Goal: Task Accomplishment & Management: Manage account settings

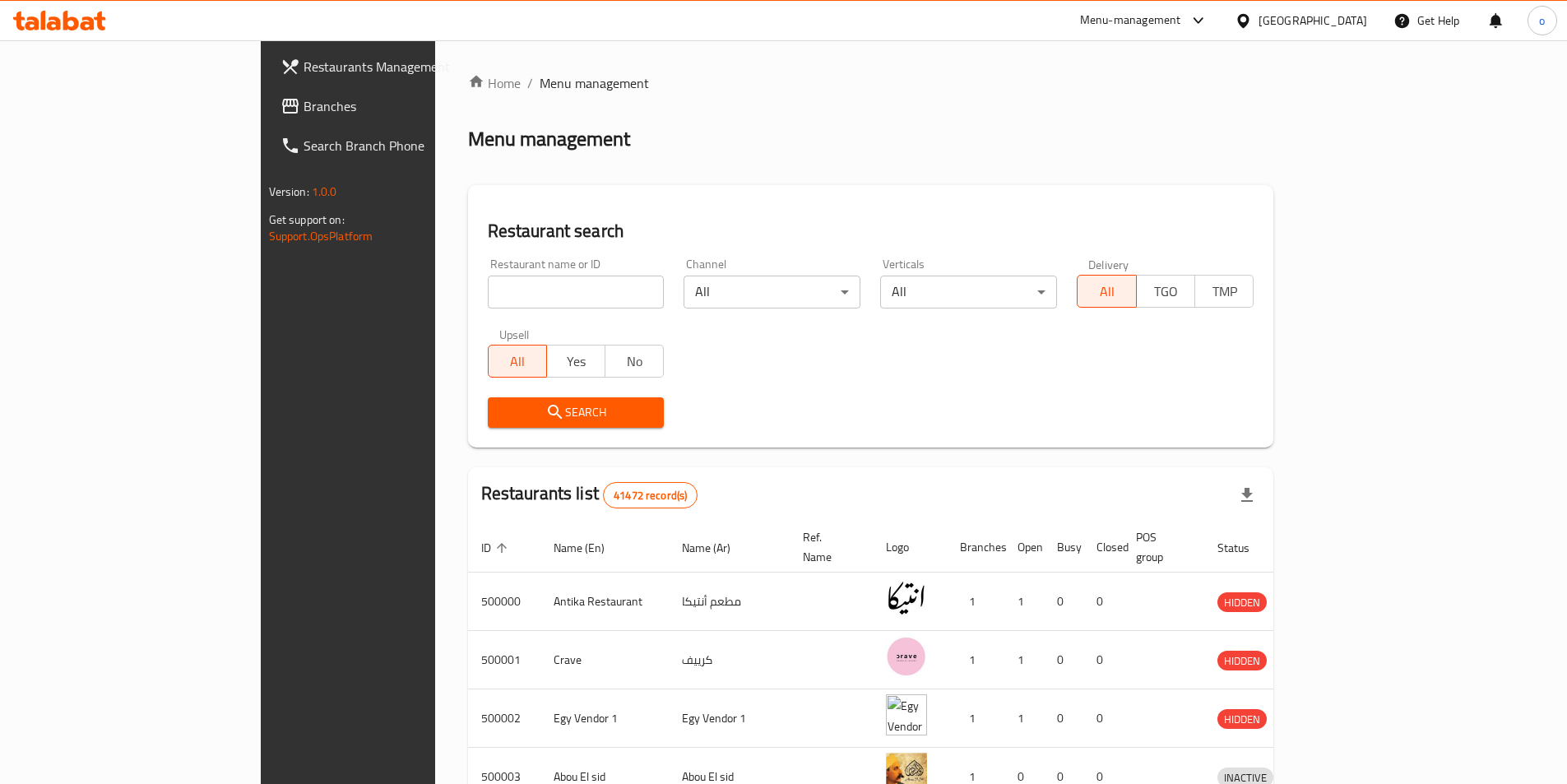
click at [303, 97] on span "Branches" at bounding box center [406, 106] width 206 height 20
paste input "342939809"
type input "342939809"
click at [518, 512] on div "Restaurants list 41472 record(s)" at bounding box center [871, 495] width 806 height 56
click at [513, 394] on div "Search" at bounding box center [576, 412] width 197 height 50
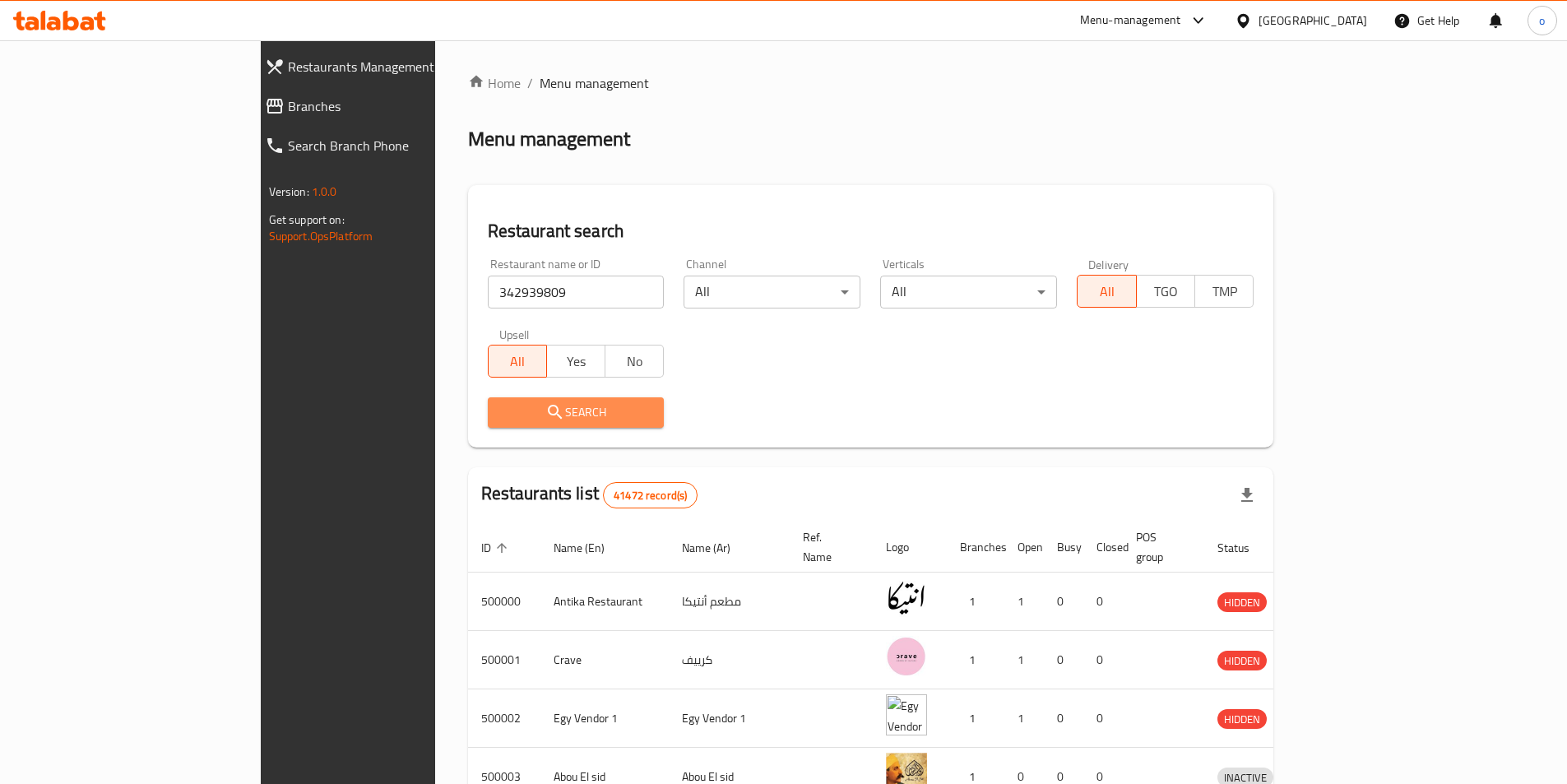
click at [513, 400] on button "Search" at bounding box center [576, 412] width 177 height 31
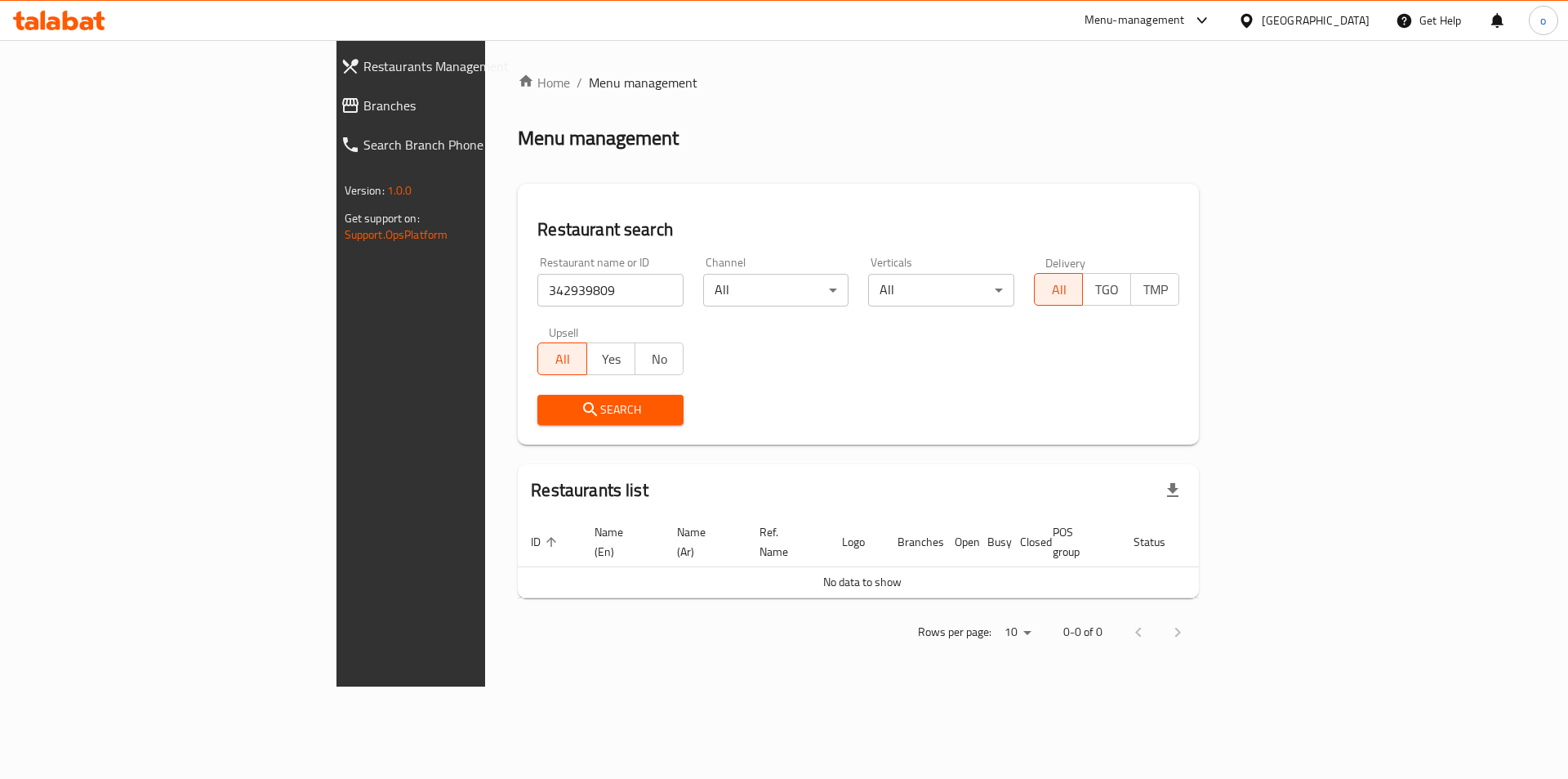
click at [363, 99] on span "Branches" at bounding box center [474, 105] width 222 height 20
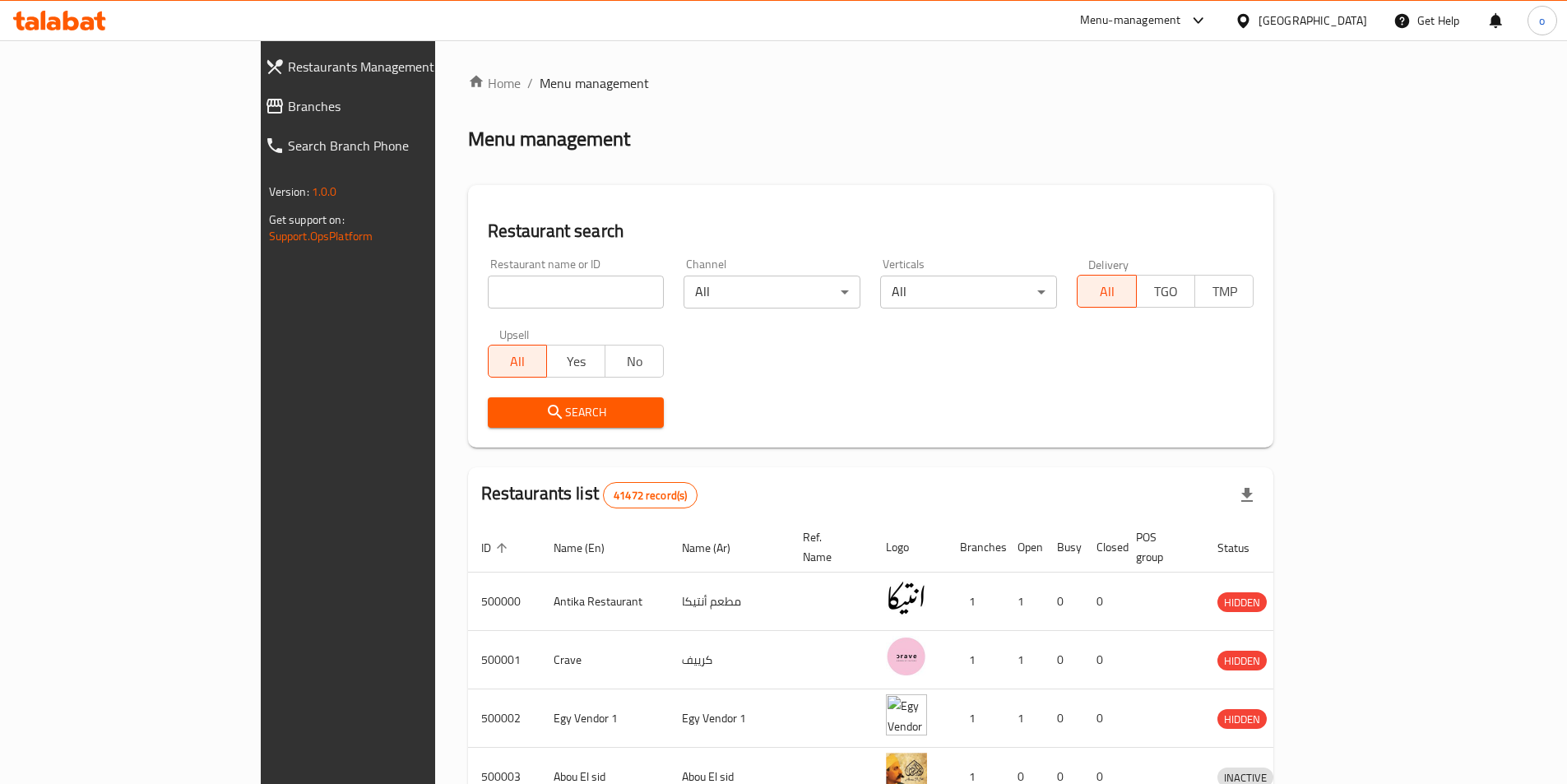
click at [288, 110] on span "Branches" at bounding box center [398, 106] width 222 height 20
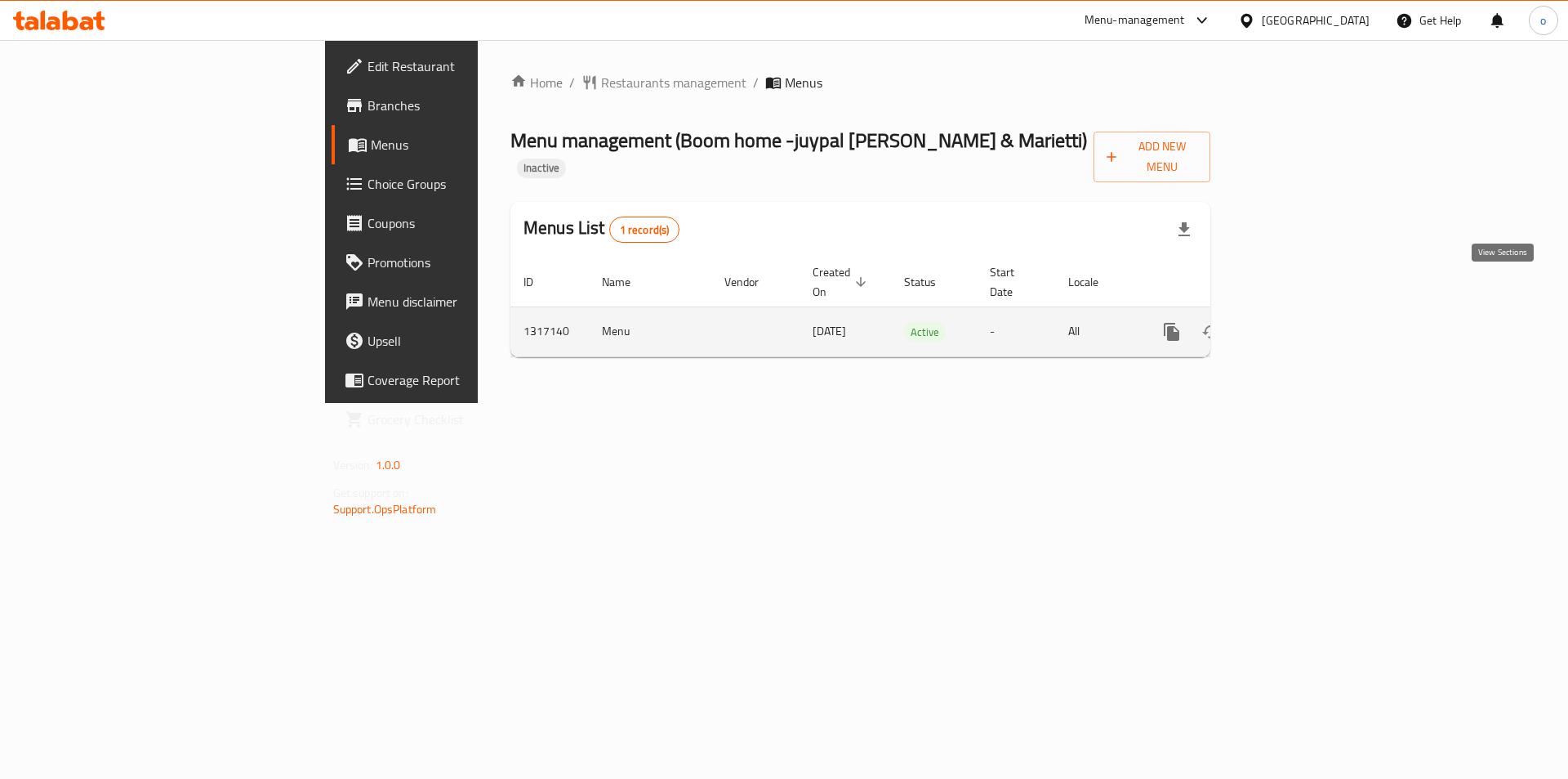
click at [1299, 322] on icon "enhanced table" at bounding box center [1290, 332] width 20 height 20
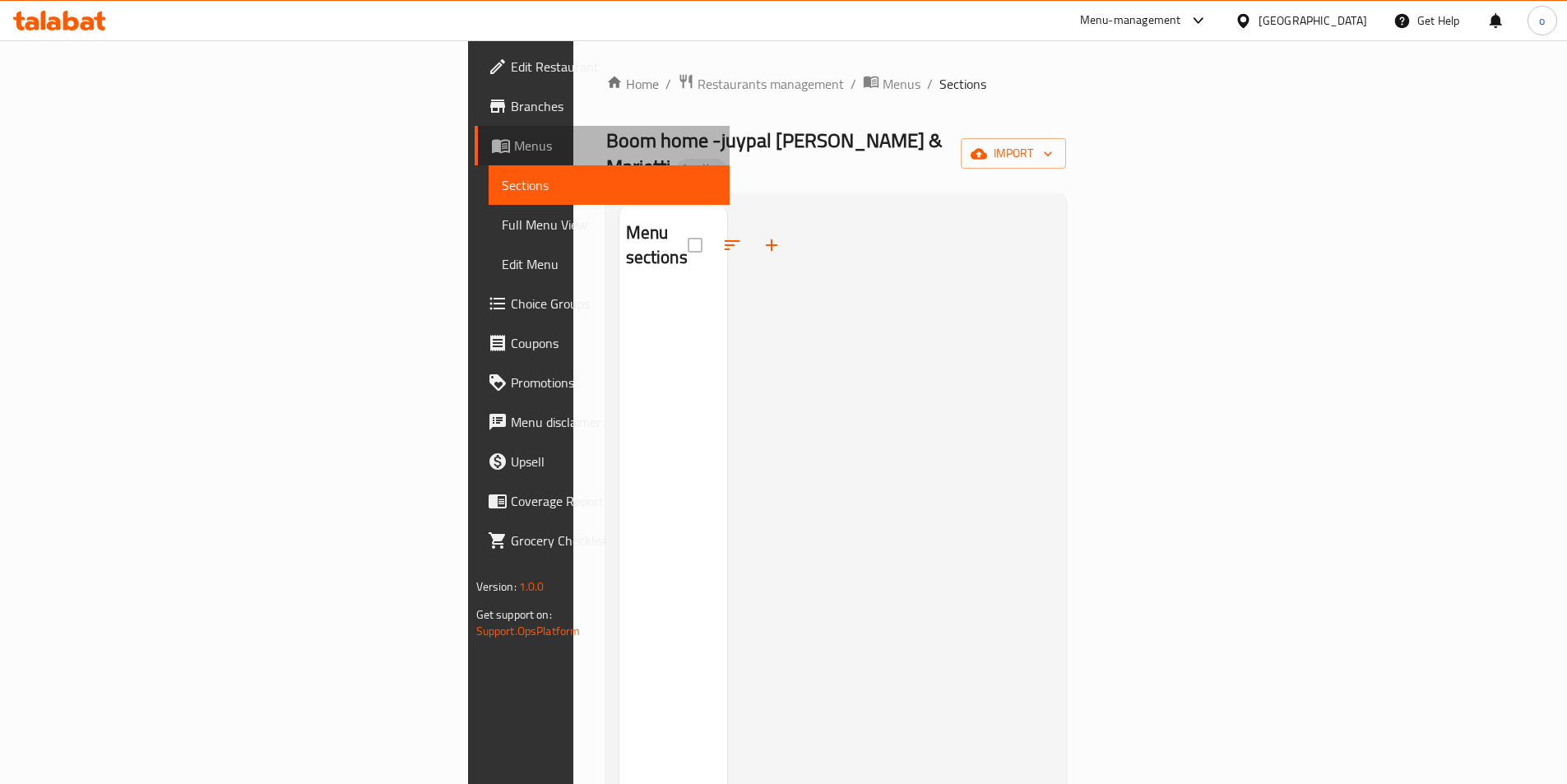
click at [514, 147] on span "Menus" at bounding box center [615, 146] width 203 height 20
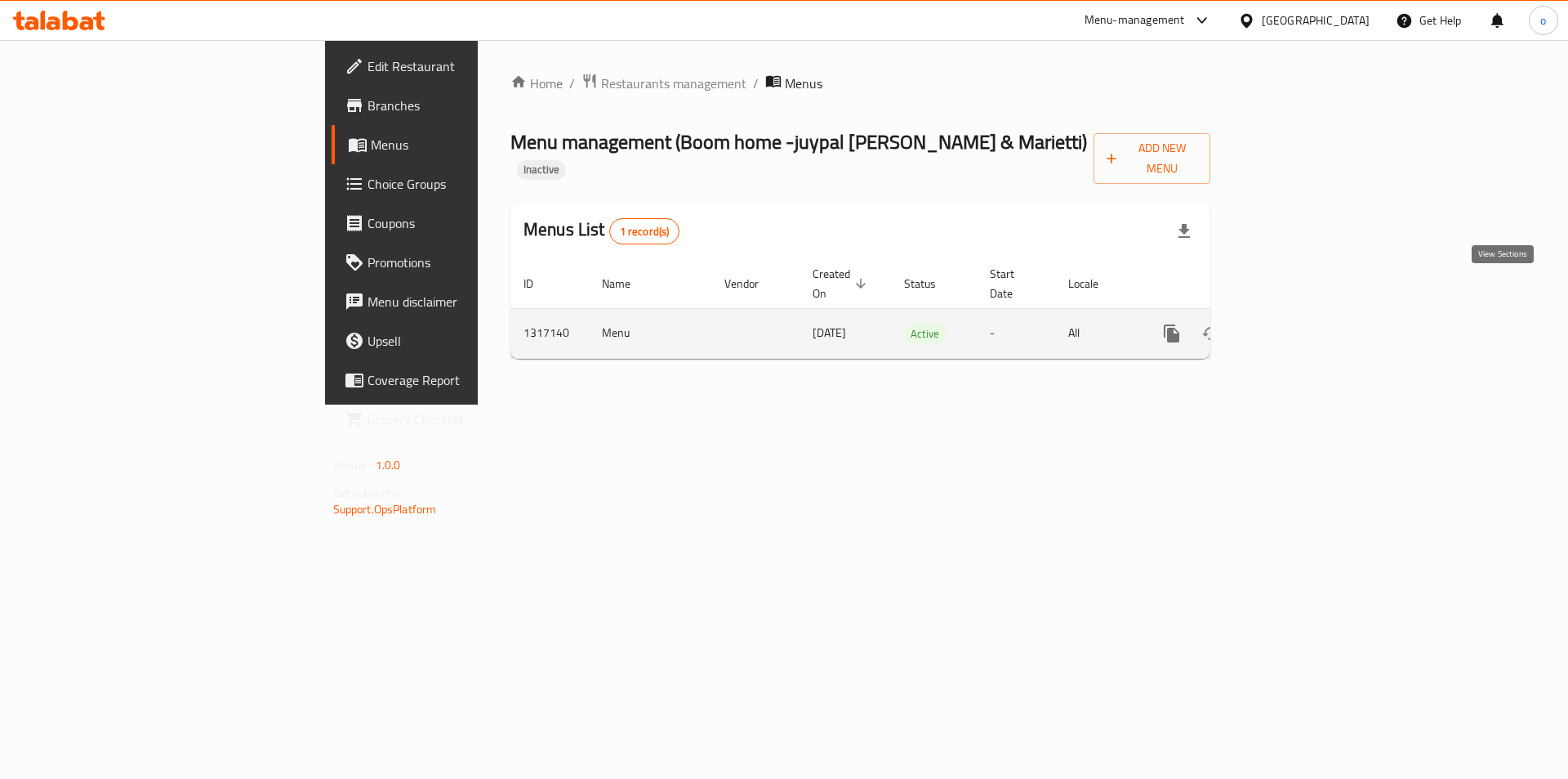
click at [1309, 314] on link "enhanced table" at bounding box center [1289, 333] width 39 height 39
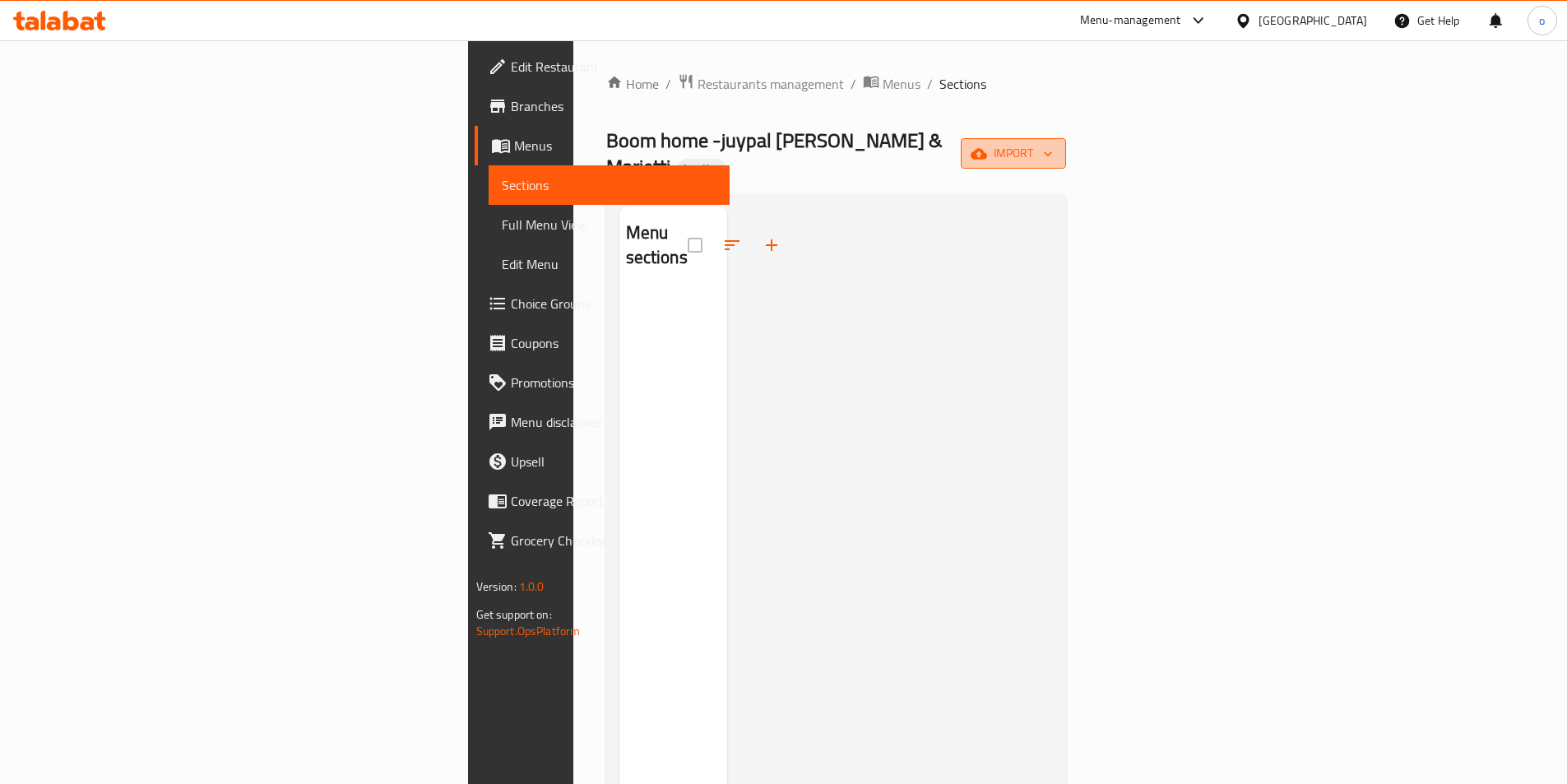
click at [1066, 154] on button "import" at bounding box center [1014, 153] width 105 height 31
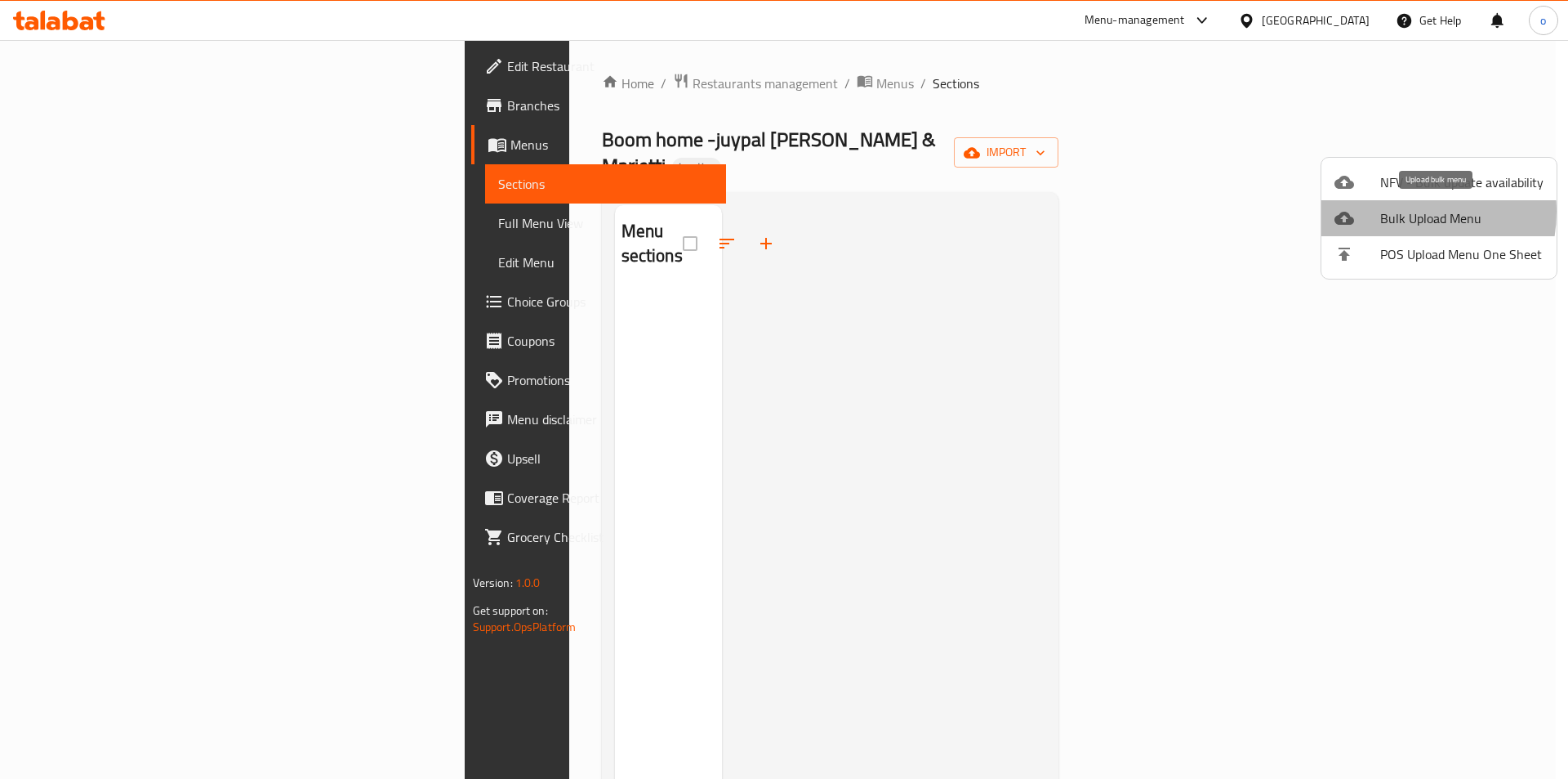
click at [1398, 212] on span "Bulk Upload Menu" at bounding box center [1461, 219] width 163 height 20
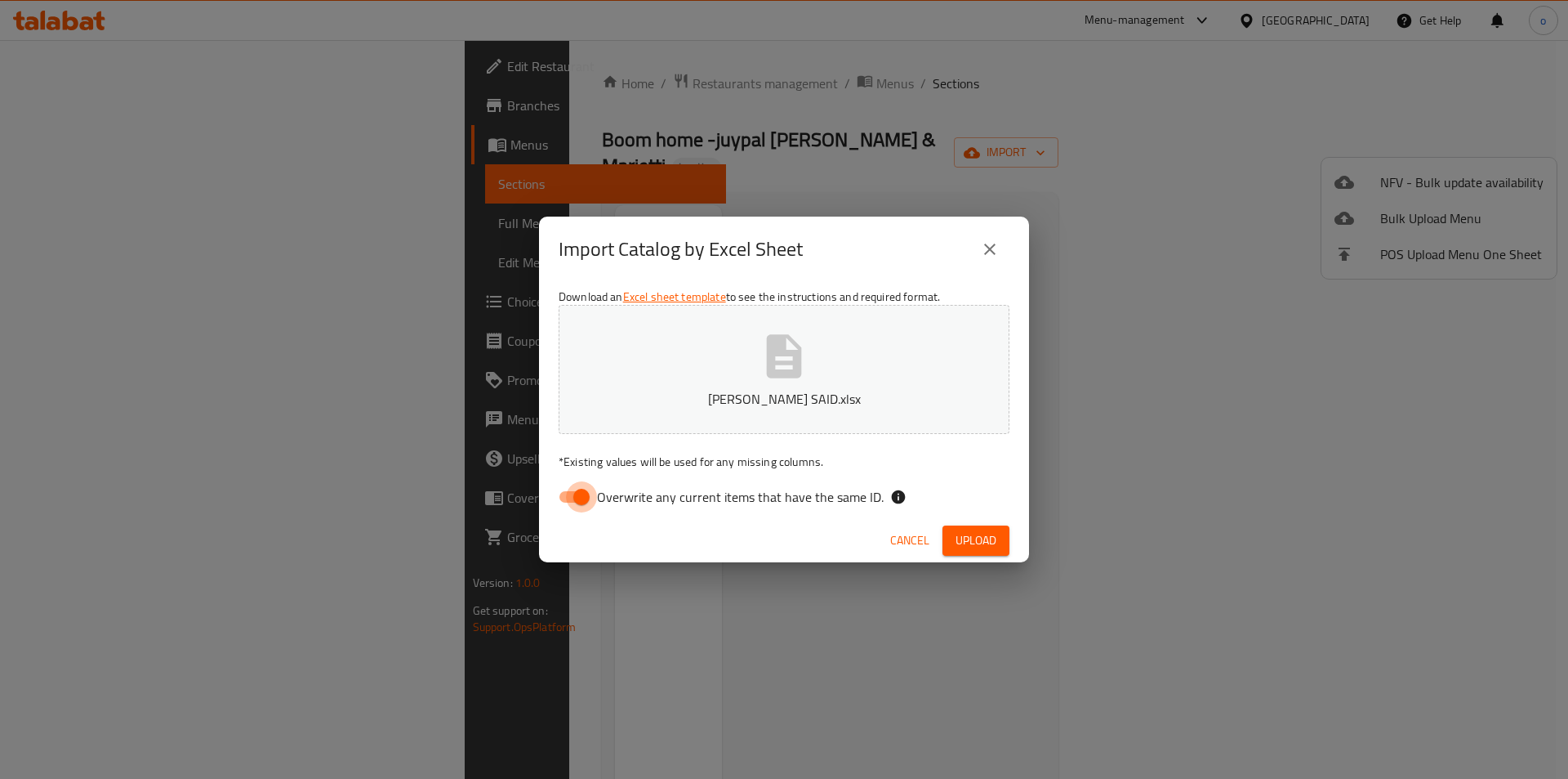
click at [569, 505] on input "Overwrite any current items that have the same ID." at bounding box center [582, 497] width 94 height 31
checkbox input "false"
click at [993, 540] on span "Upload" at bounding box center [976, 541] width 41 height 21
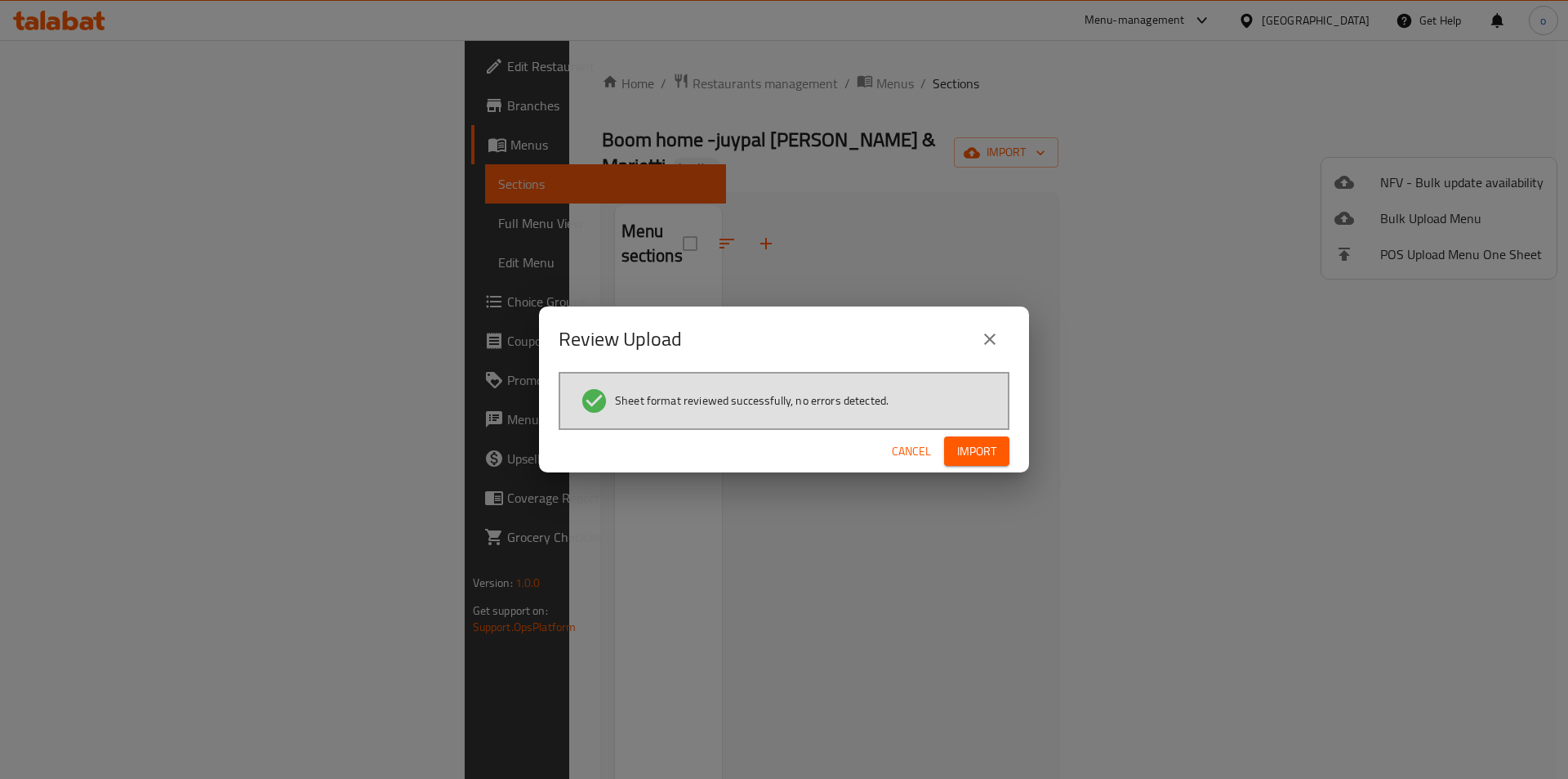
click at [977, 442] on span "Import" at bounding box center [976, 451] width 39 height 21
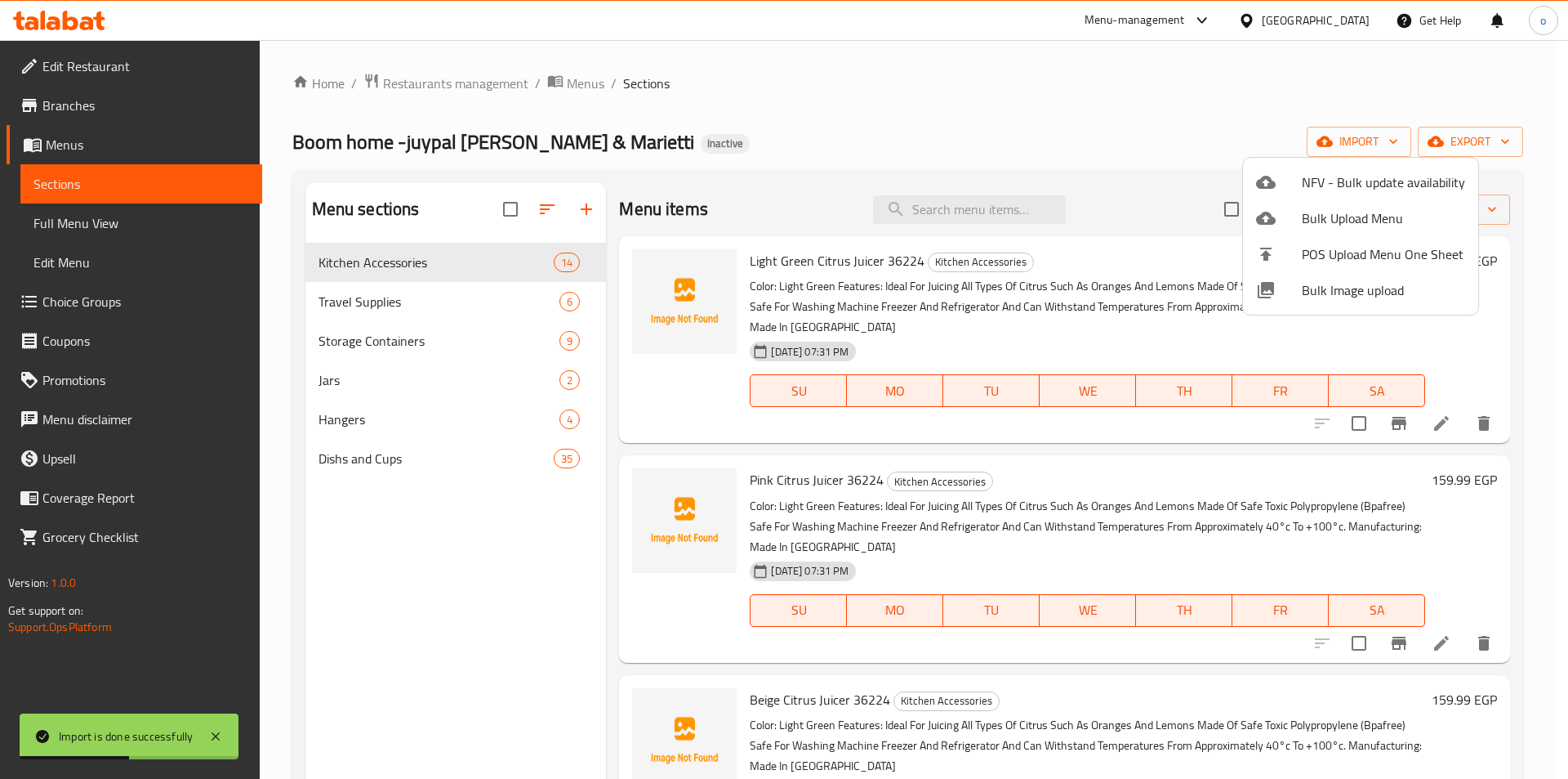
click at [91, 219] on div at bounding box center [784, 389] width 1568 height 779
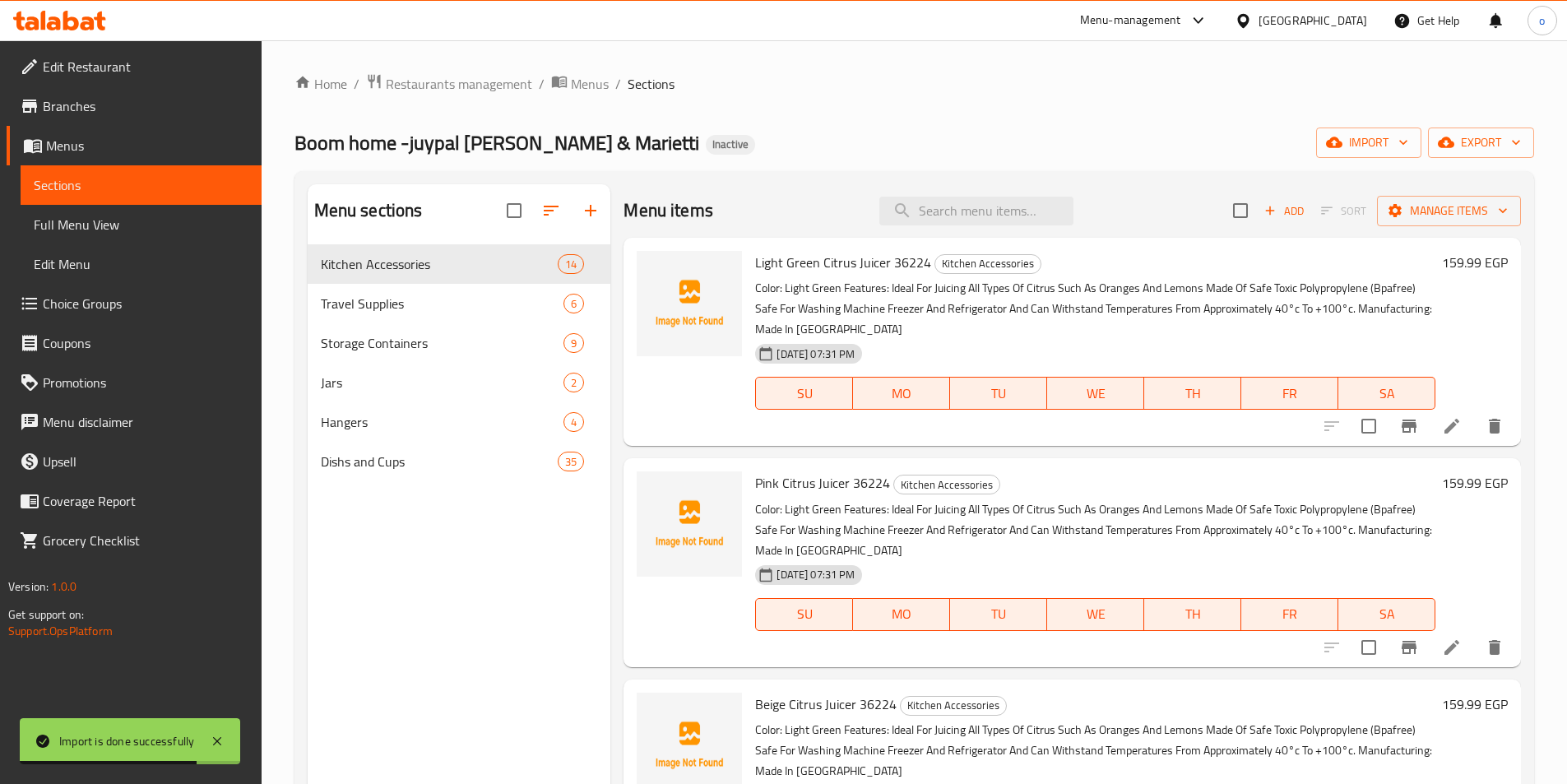
click at [93, 225] on span "Full Menu View" at bounding box center [141, 225] width 215 height 20
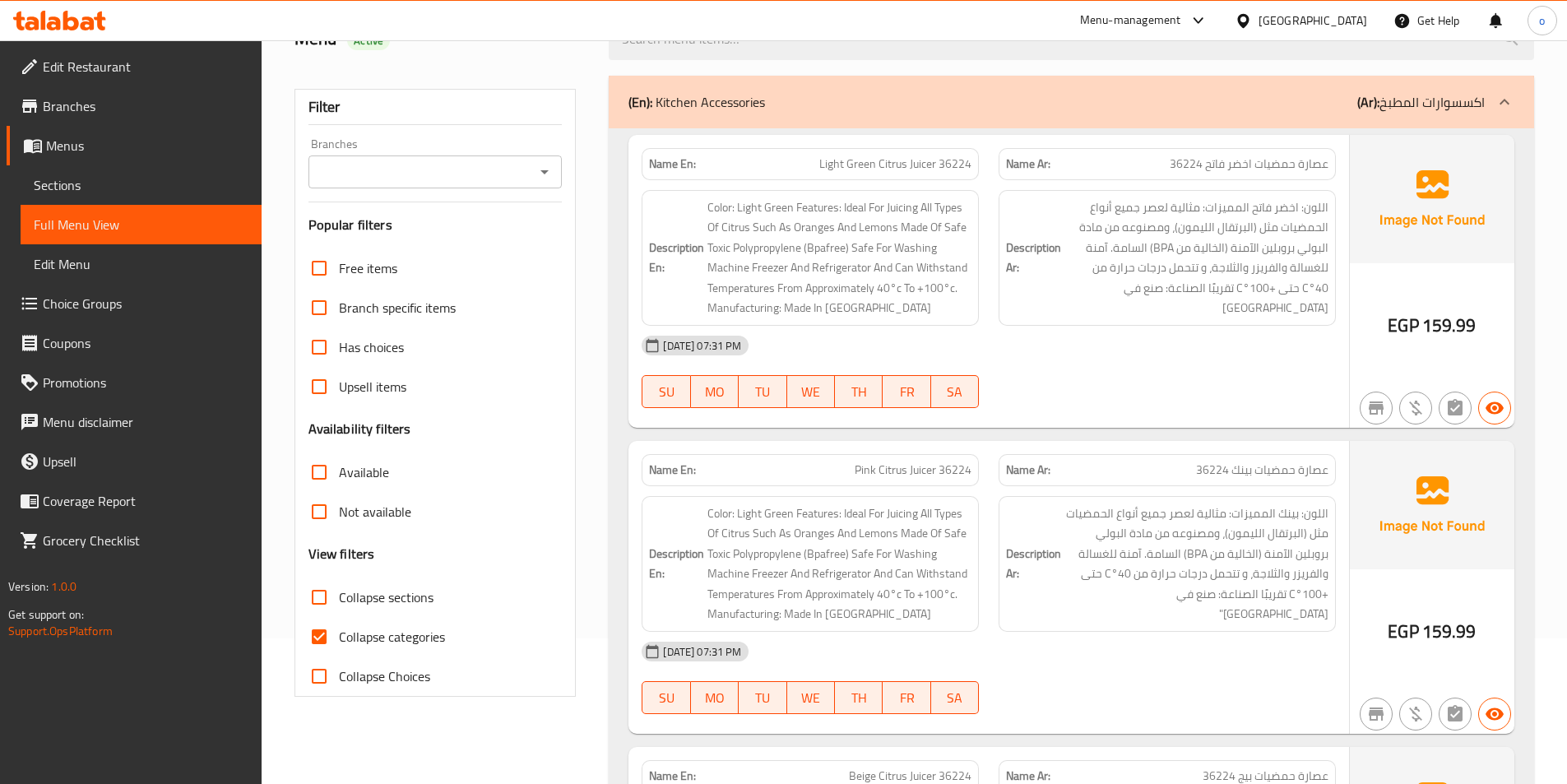
scroll to position [164, 0]
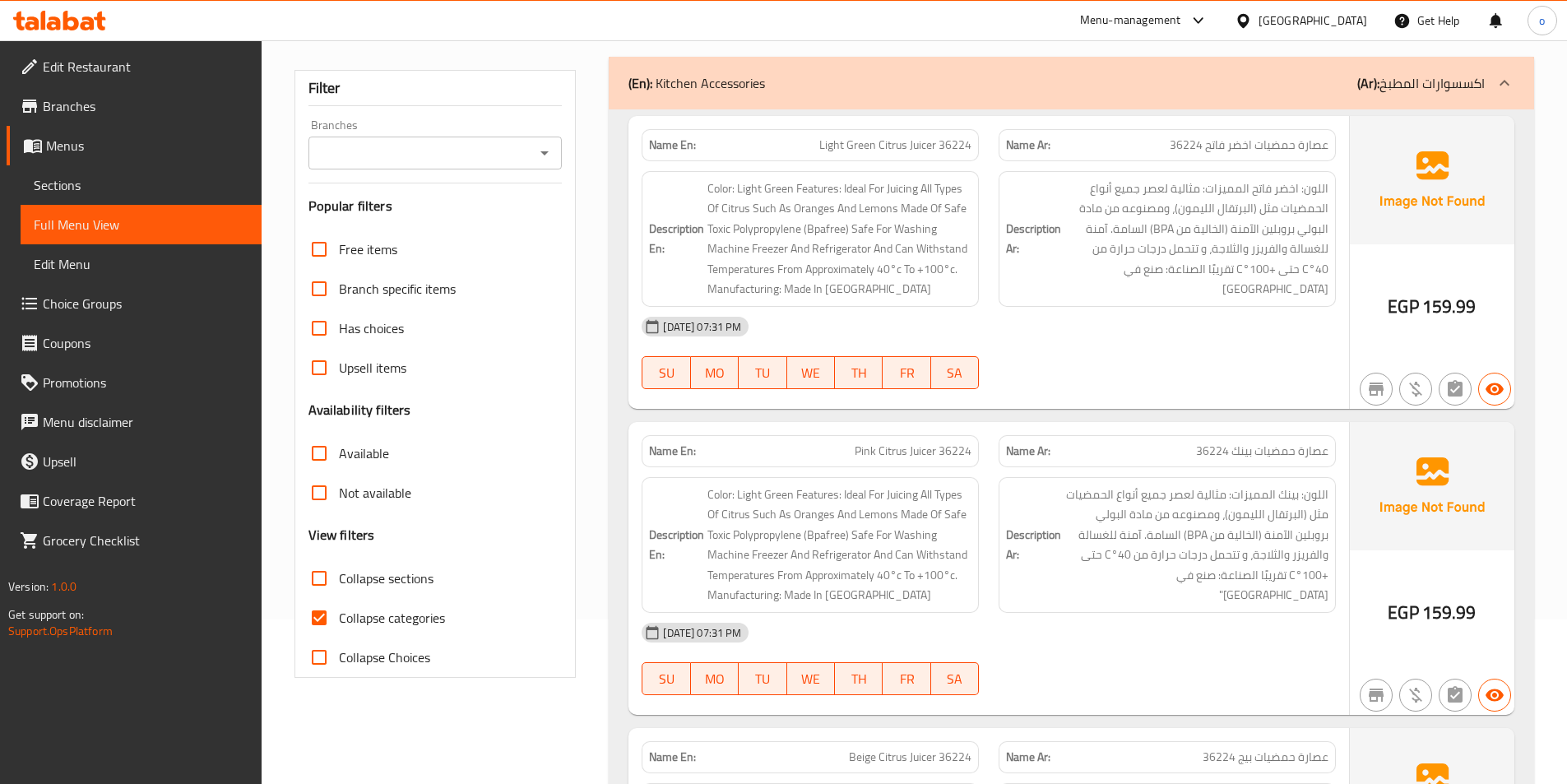
click at [358, 632] on label "Collapse categories" at bounding box center [372, 617] width 146 height 39
click at [339, 632] on input "Collapse categories" at bounding box center [318, 617] width 39 height 39
checkbox input "false"
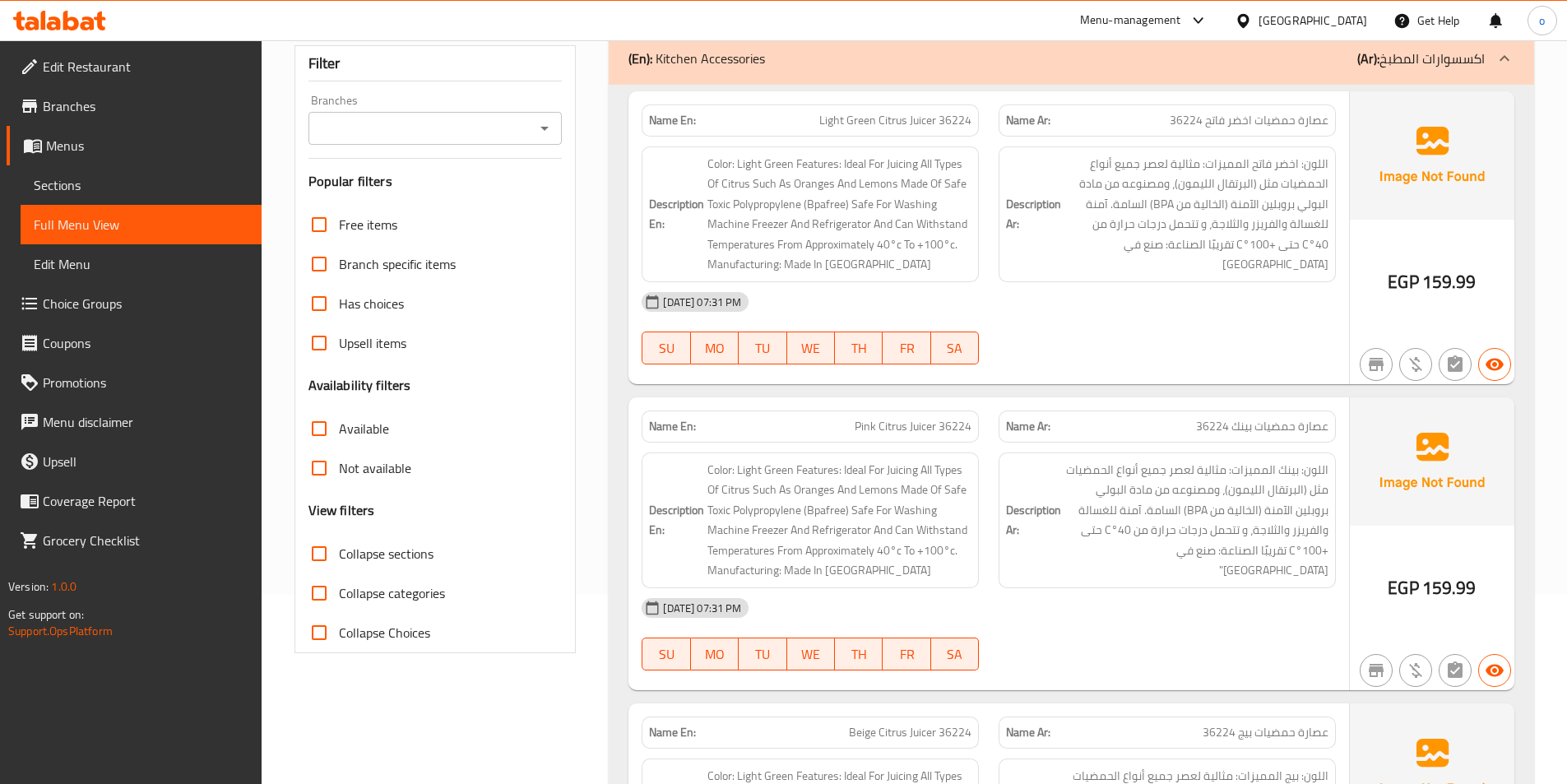
scroll to position [0, 0]
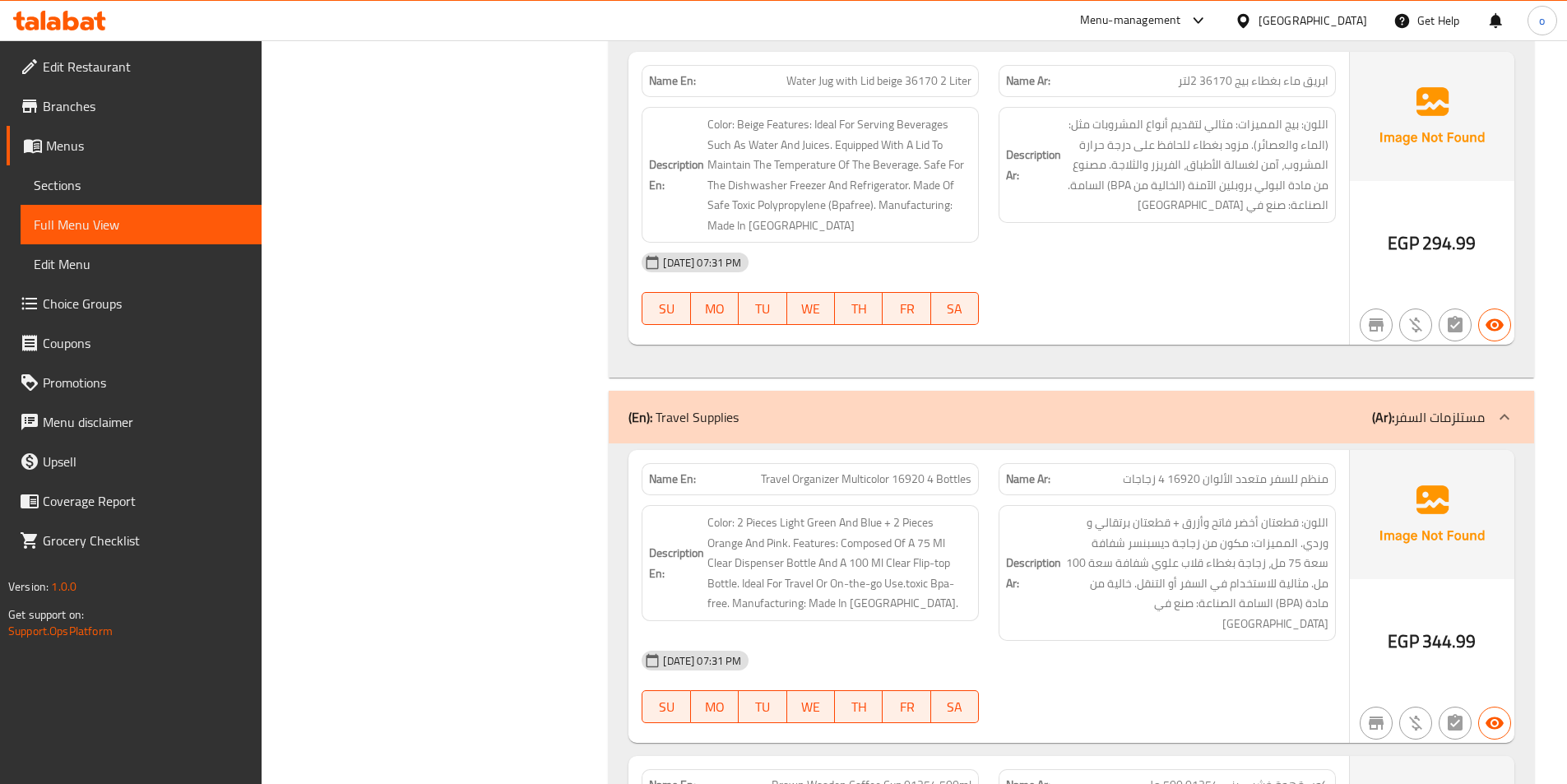
drag, startPoint x: 1316, startPoint y: 624, endPoint x: 1312, endPoint y: 722, distance: 98.1
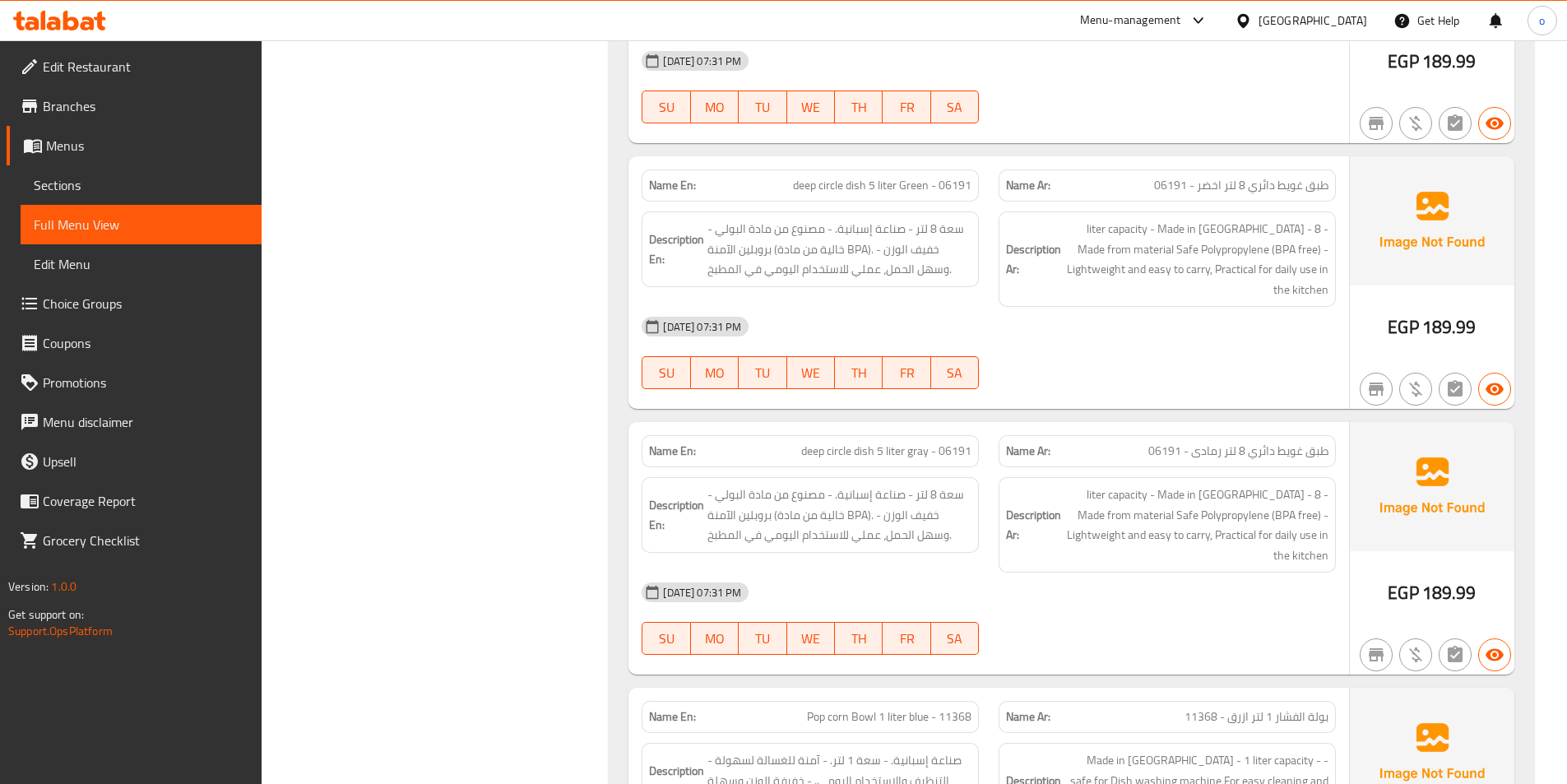
scroll to position [18846, 0]
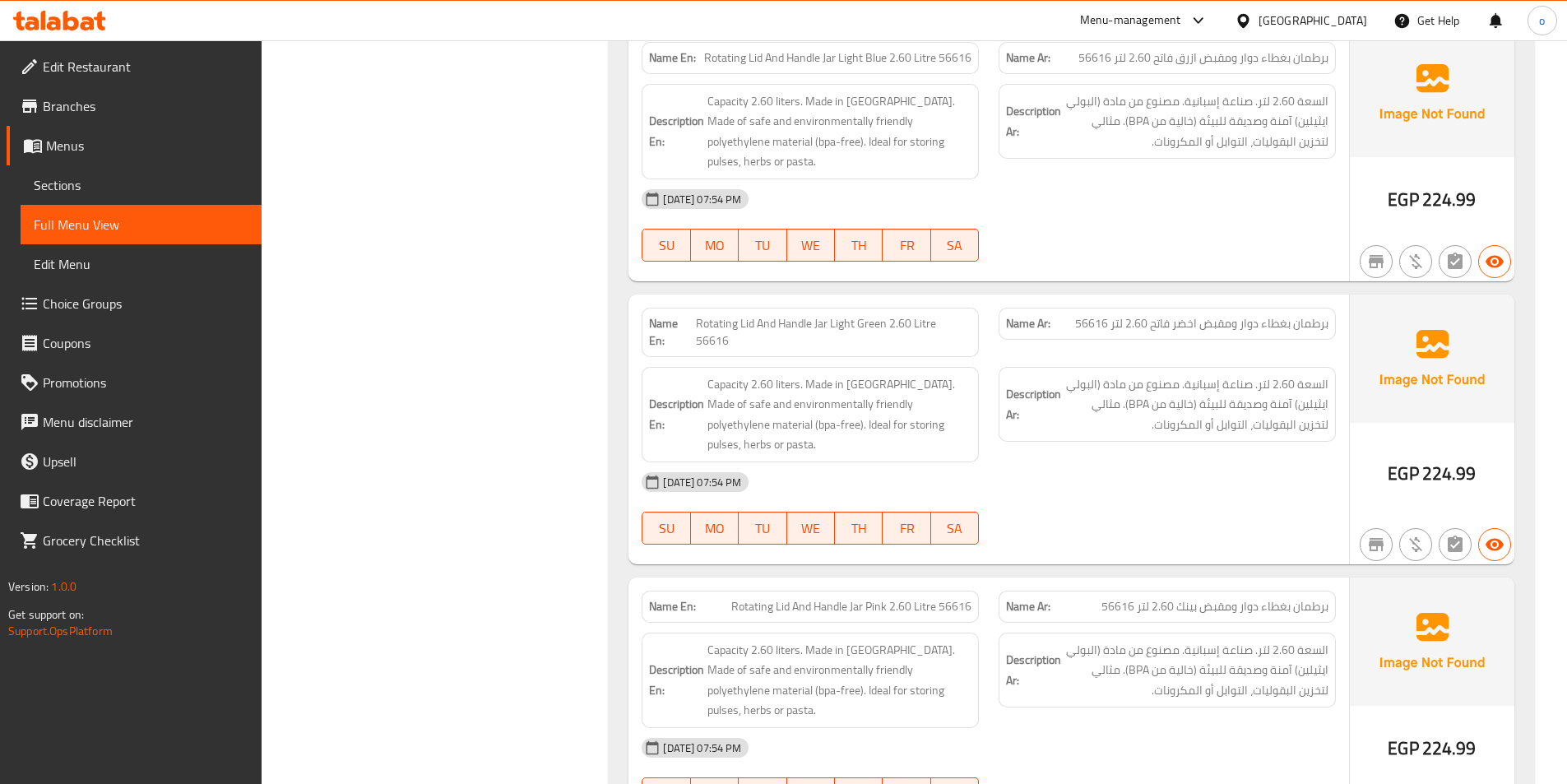
scroll to position [19320, 0]
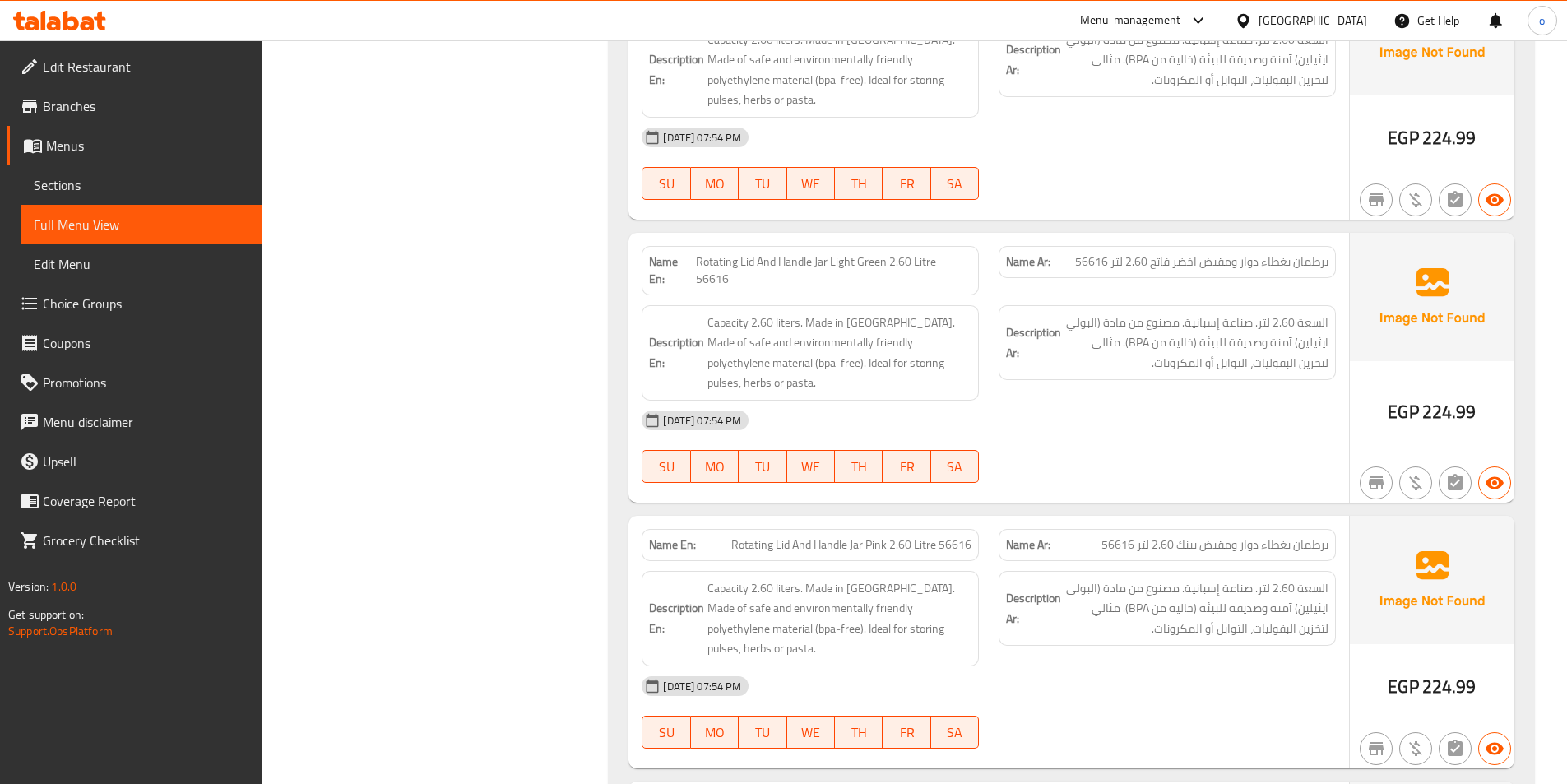
drag, startPoint x: 1168, startPoint y: 648, endPoint x: 1150, endPoint y: 723, distance: 77.1
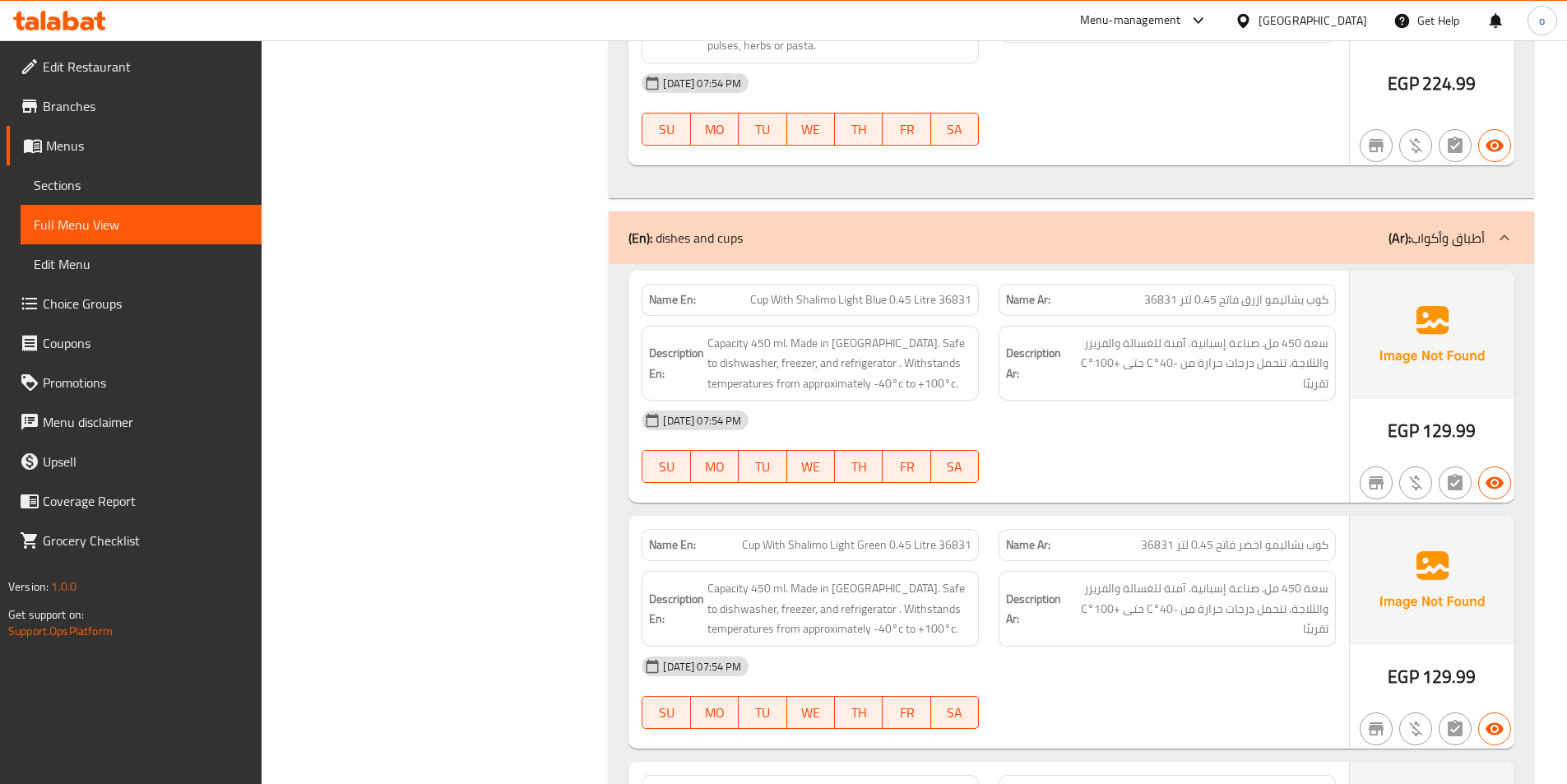
drag, startPoint x: 1132, startPoint y: 487, endPoint x: 1140, endPoint y: 561, distance: 74.4
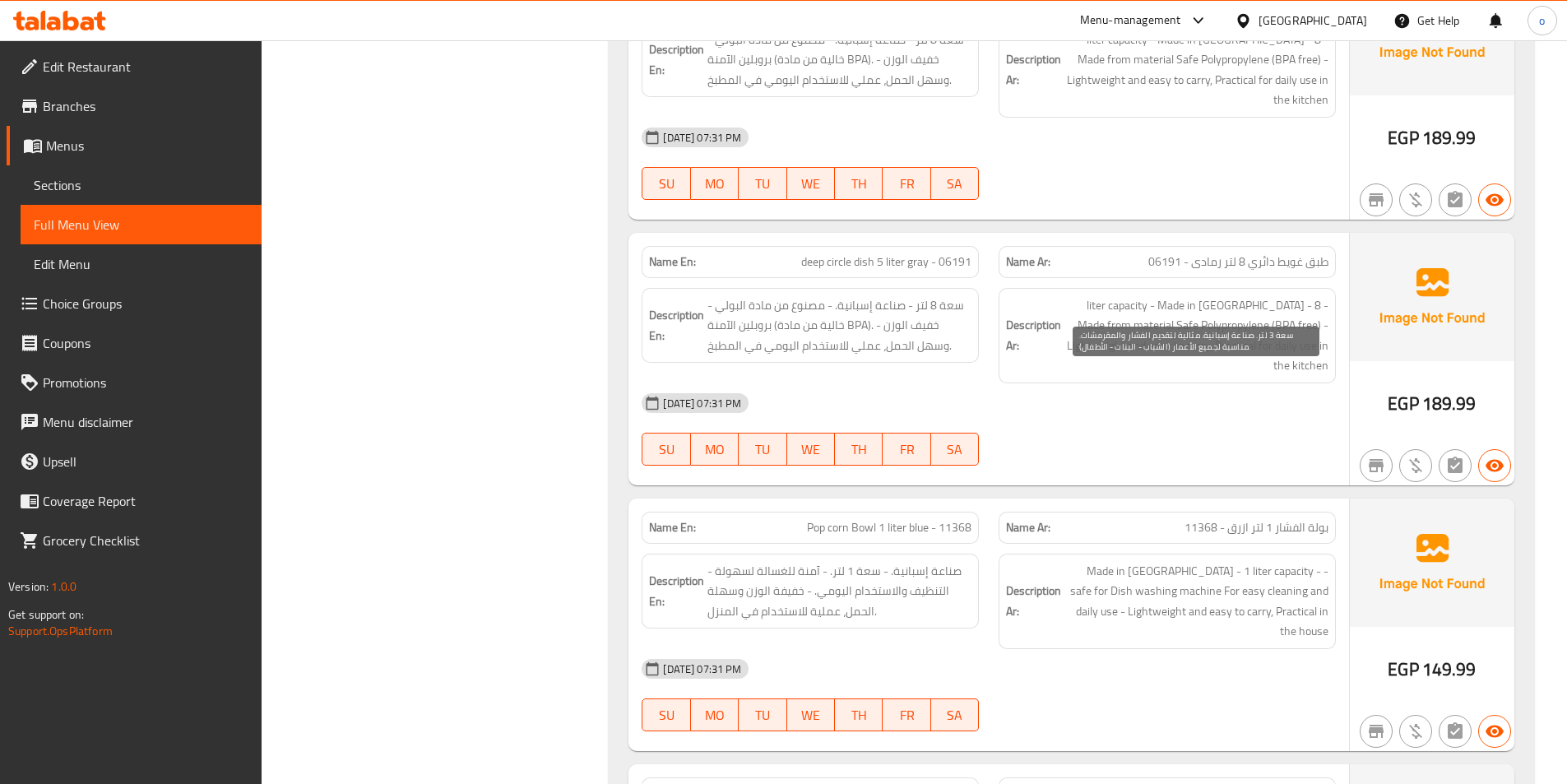
drag, startPoint x: 1164, startPoint y: 513, endPoint x: 1134, endPoint y: 612, distance: 103.4
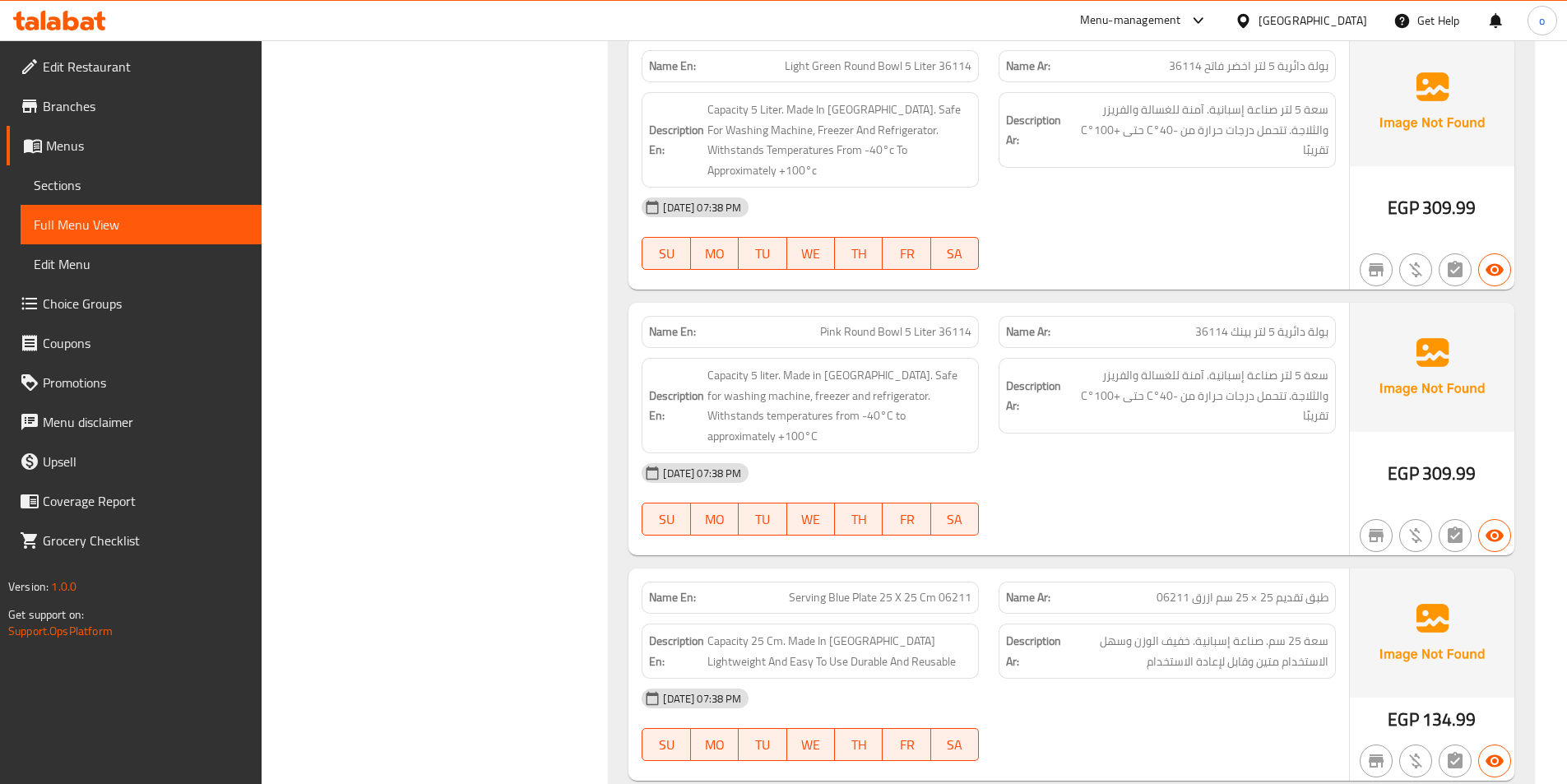
drag, startPoint x: 1147, startPoint y: 467, endPoint x: 1141, endPoint y: 567, distance: 100.2
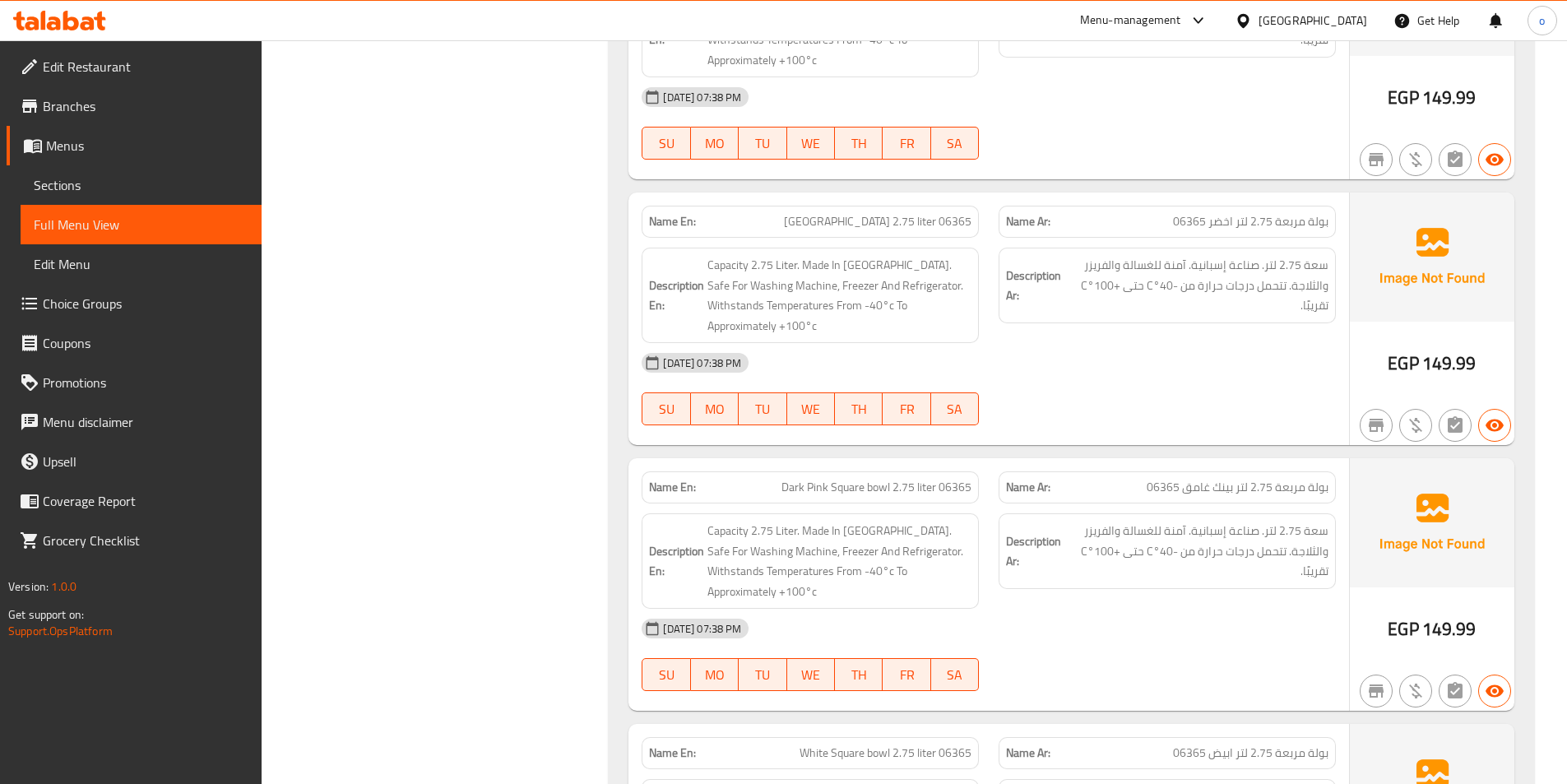
scroll to position [35912, 0]
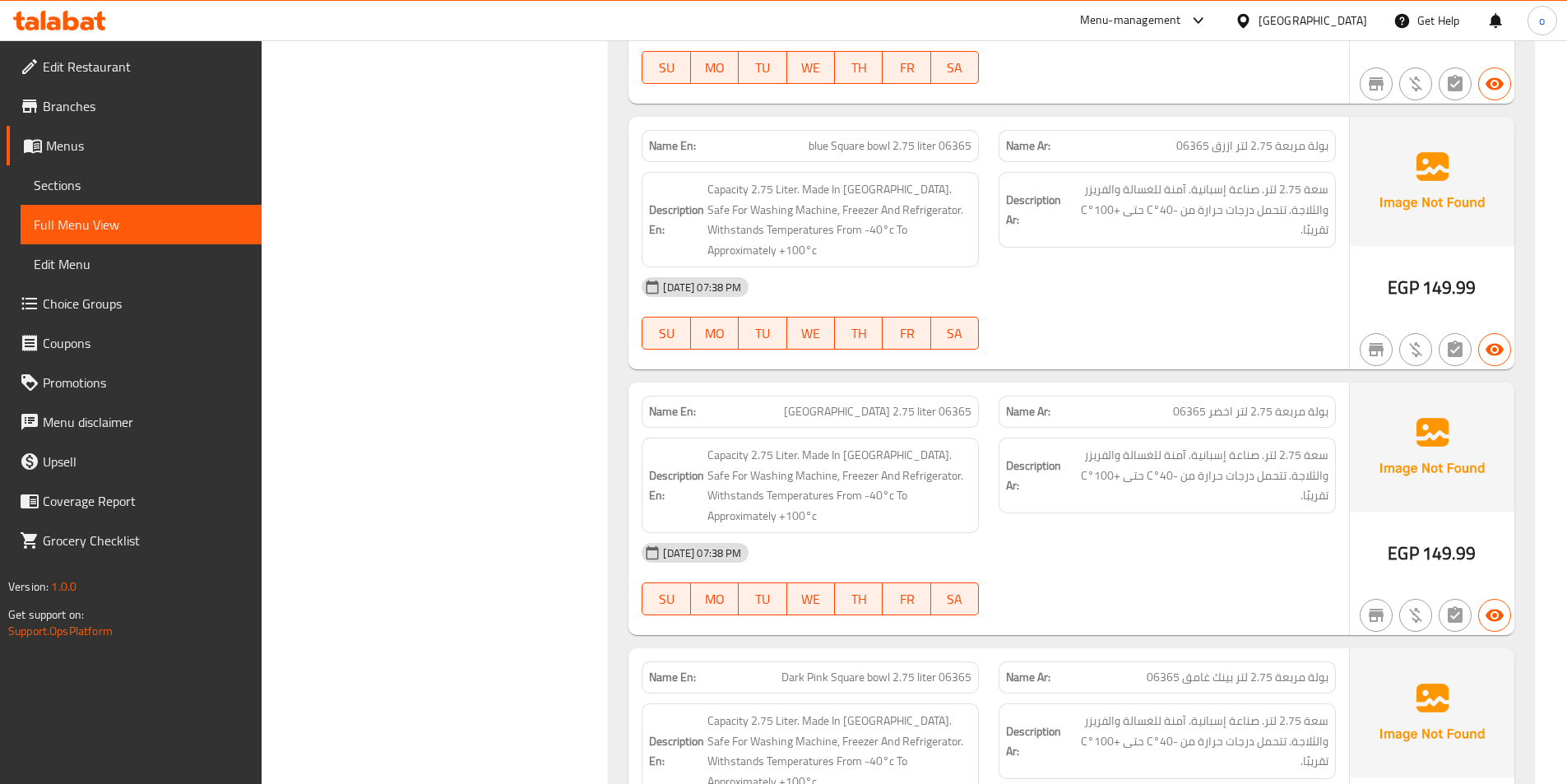
click at [180, 245] on link "Edit Menu" at bounding box center [141, 263] width 241 height 39
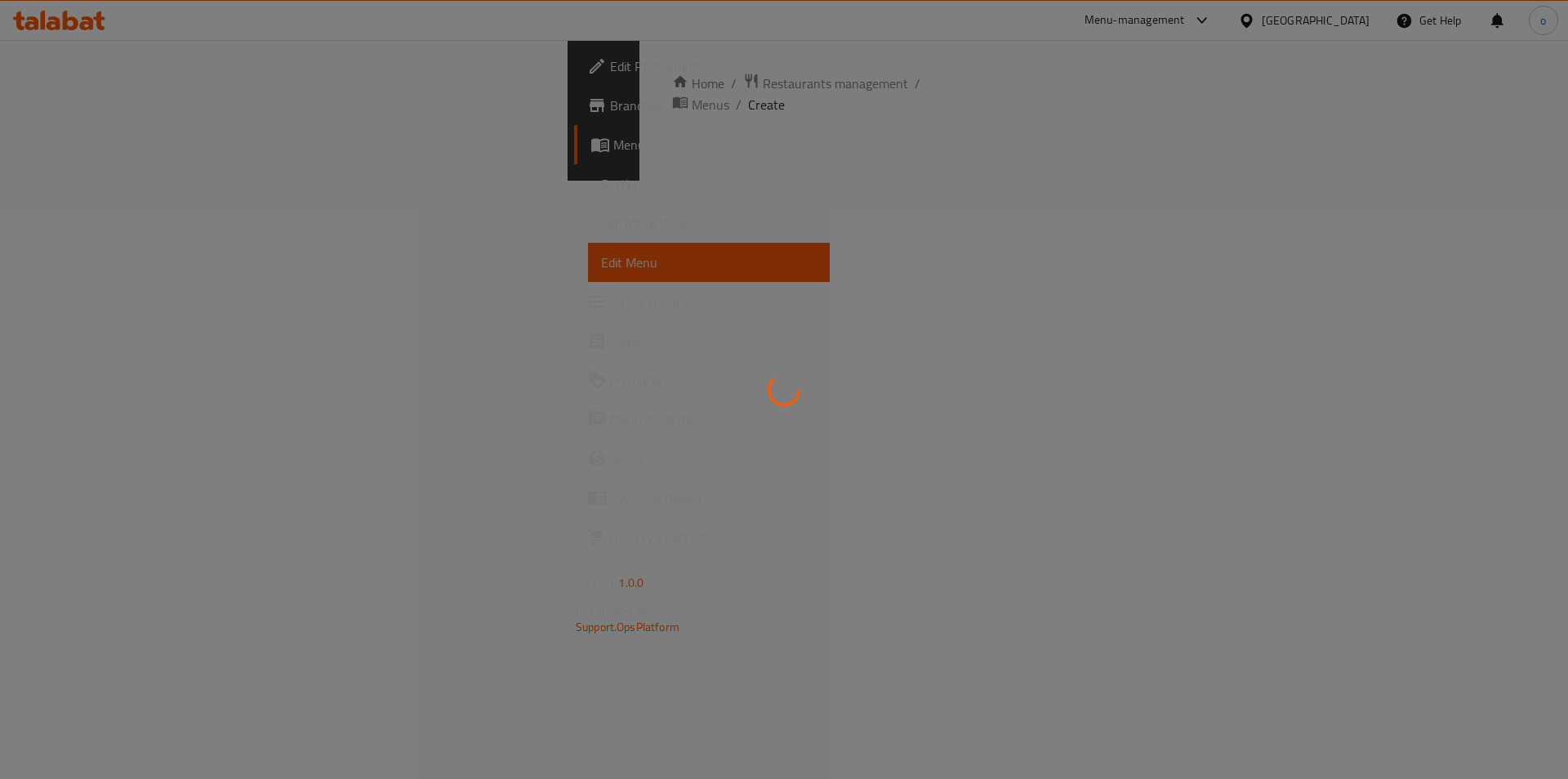
click at [186, 230] on div at bounding box center [784, 389] width 1568 height 779
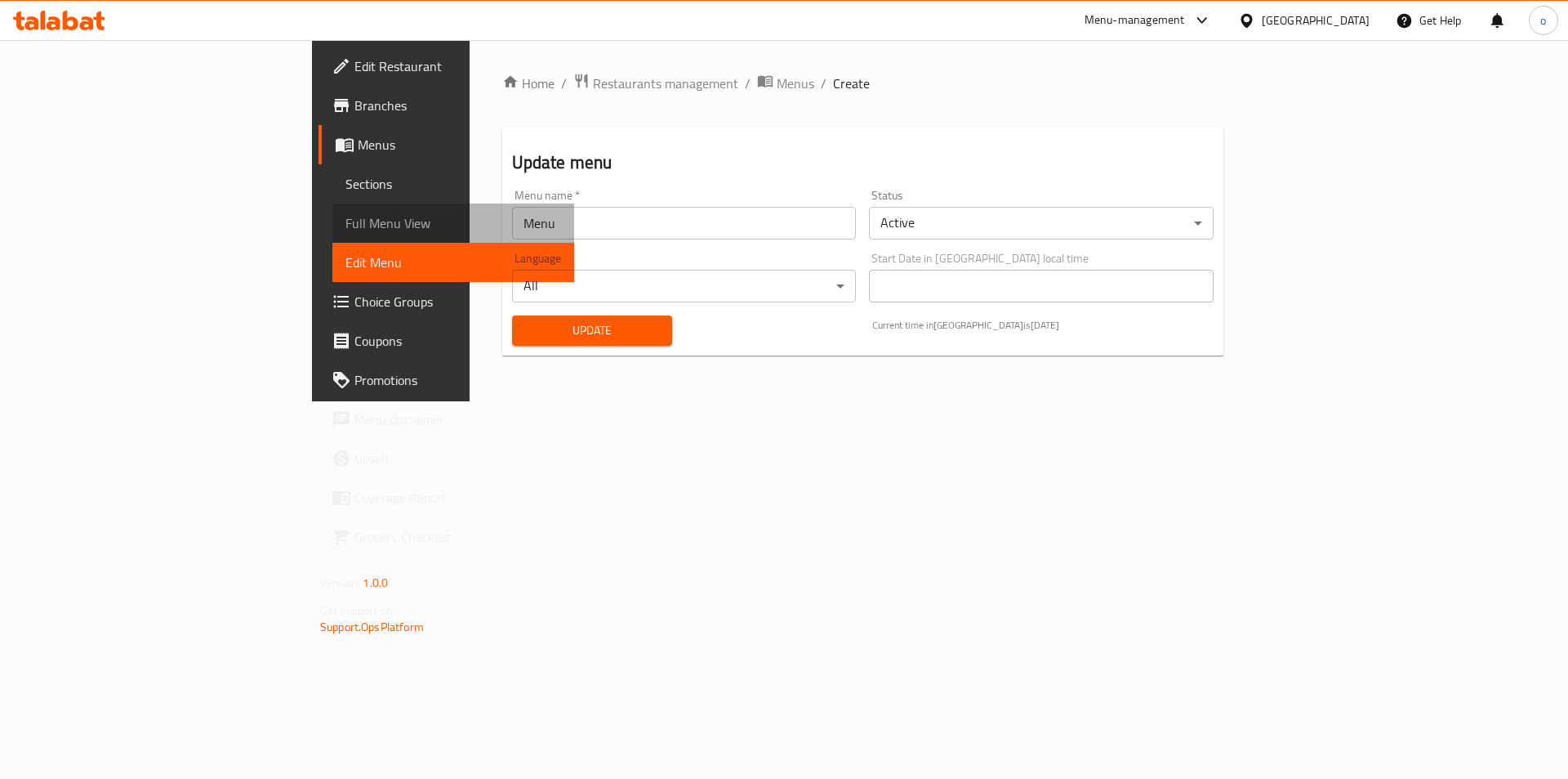
click at [346, 229] on span "Full Menu View" at bounding box center [453, 224] width 216 height 20
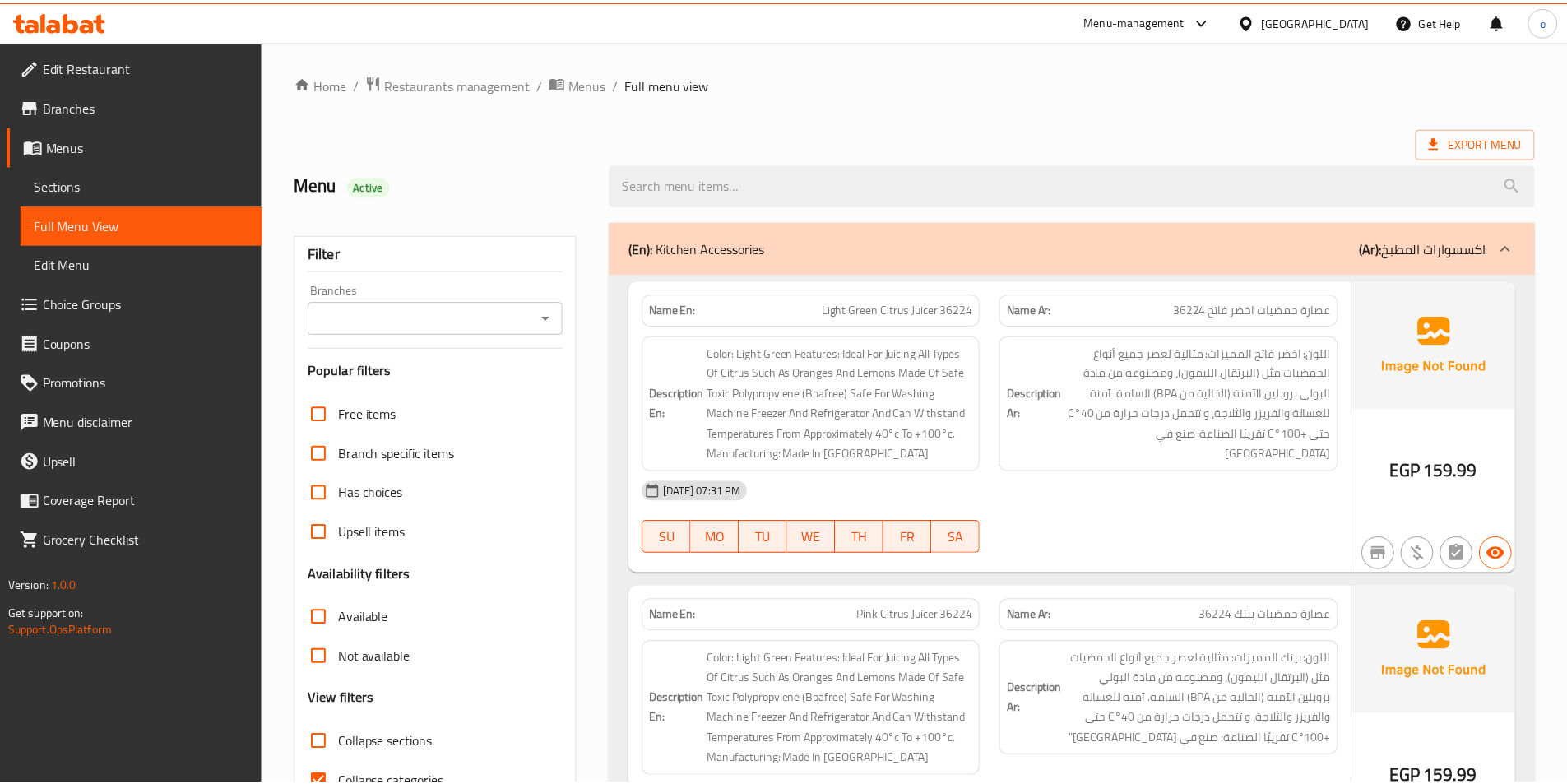
scroll to position [83, 0]
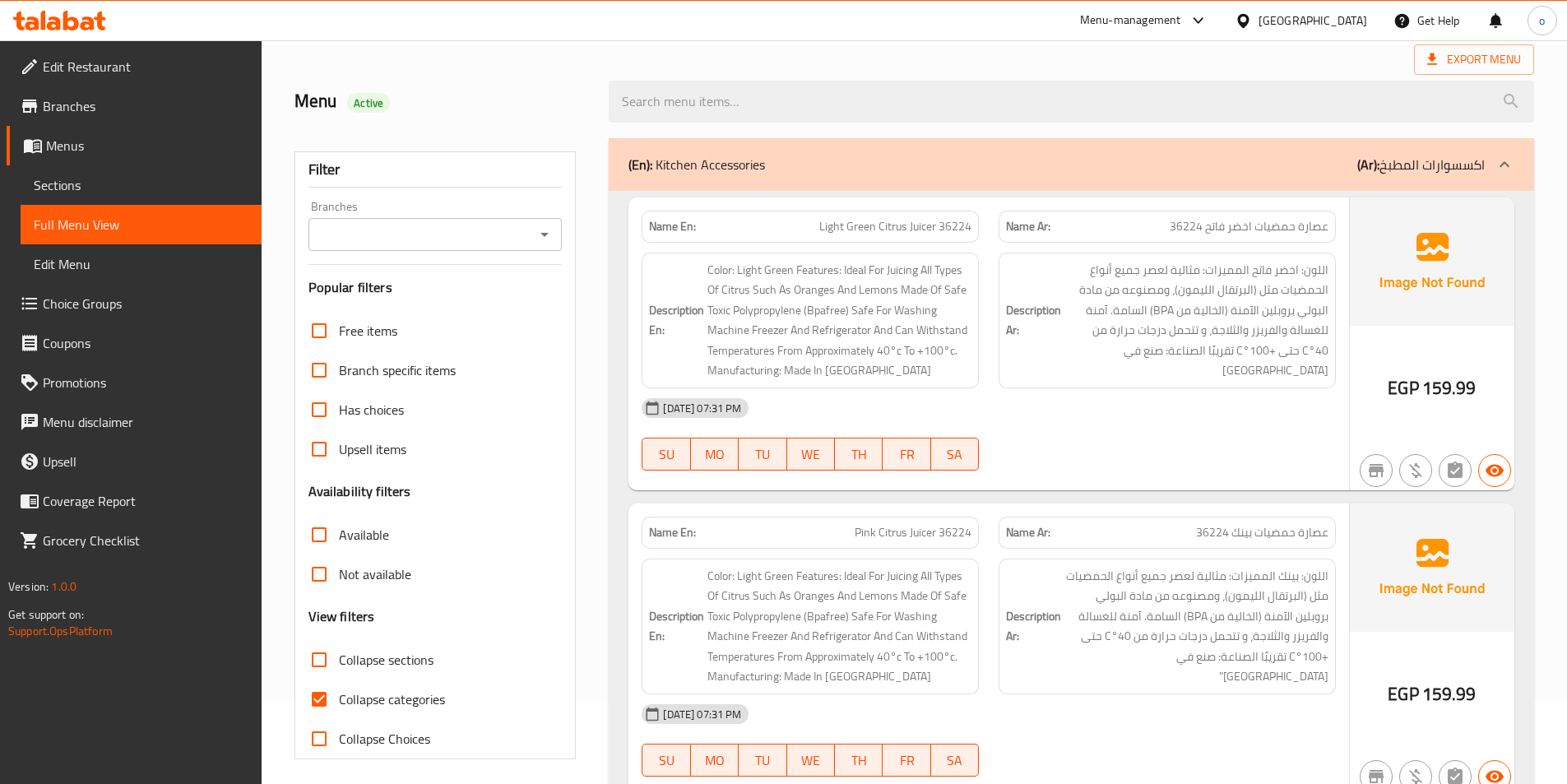
click at [366, 650] on span "Collapse sections" at bounding box center [387, 660] width 95 height 20
click at [339, 640] on input "Collapse sections" at bounding box center [318, 659] width 39 height 39
click at [323, 640] on input "Collapse sections" at bounding box center [318, 659] width 39 height 39
click at [319, 640] on input "Collapse sections" at bounding box center [318, 659] width 39 height 39
checkbox input "true"
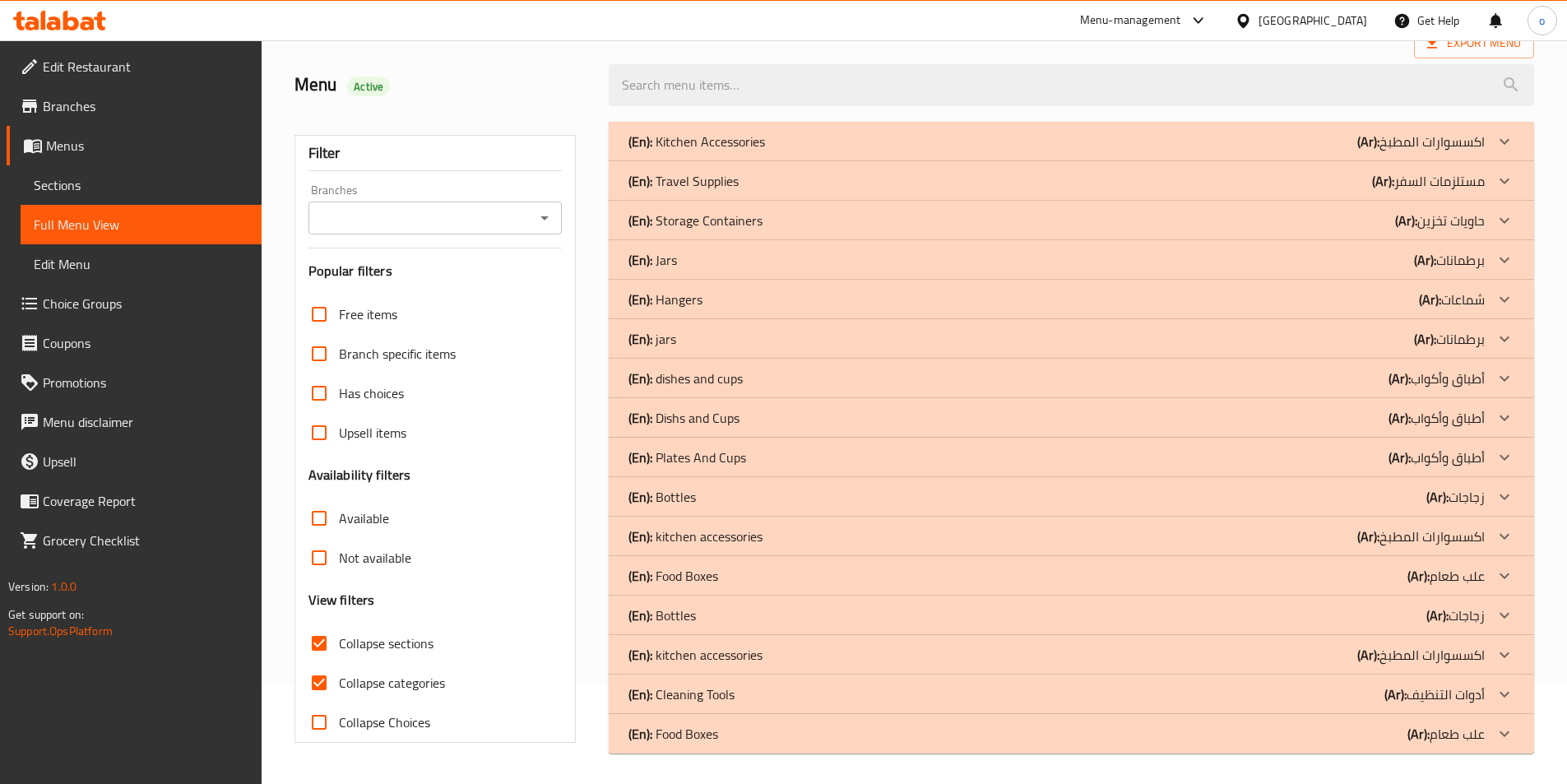
scroll to position [102, 0]
click at [714, 418] on p "(En): Dishs and Cups" at bounding box center [683, 416] width 111 height 20
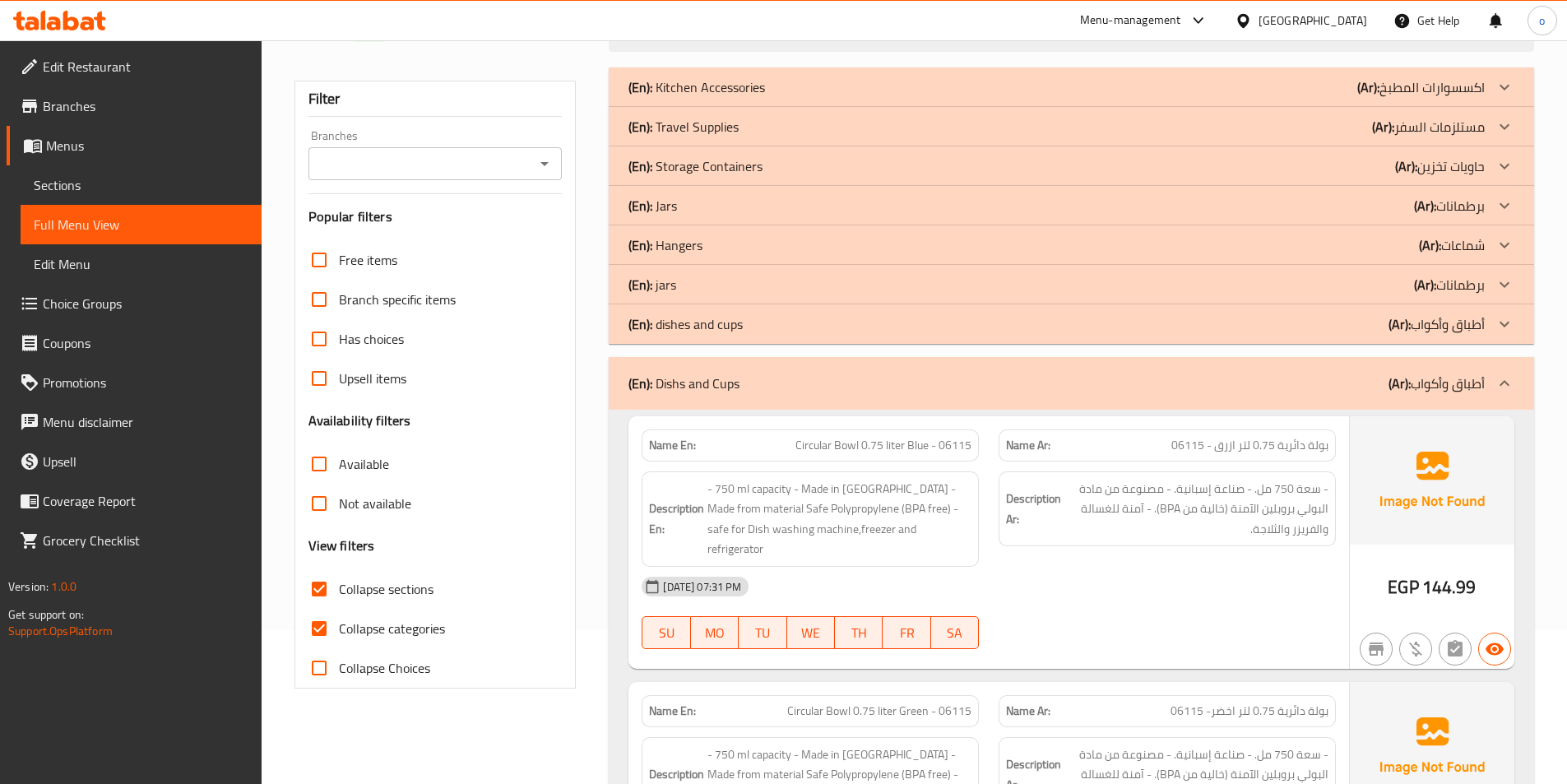
scroll to position [329, 0]
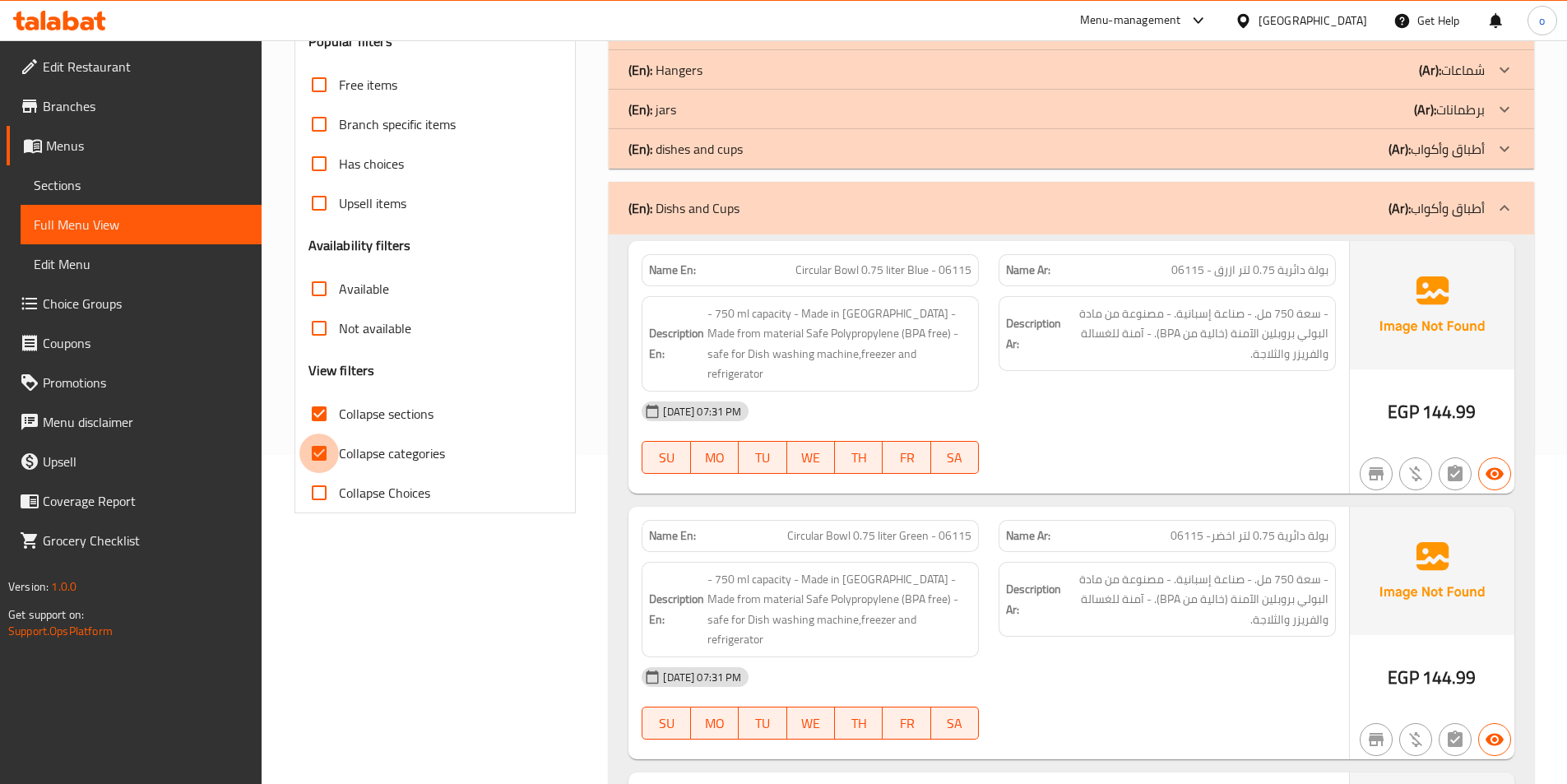
click at [321, 451] on input "Collapse categories" at bounding box center [318, 452] width 39 height 39
checkbox input "false"
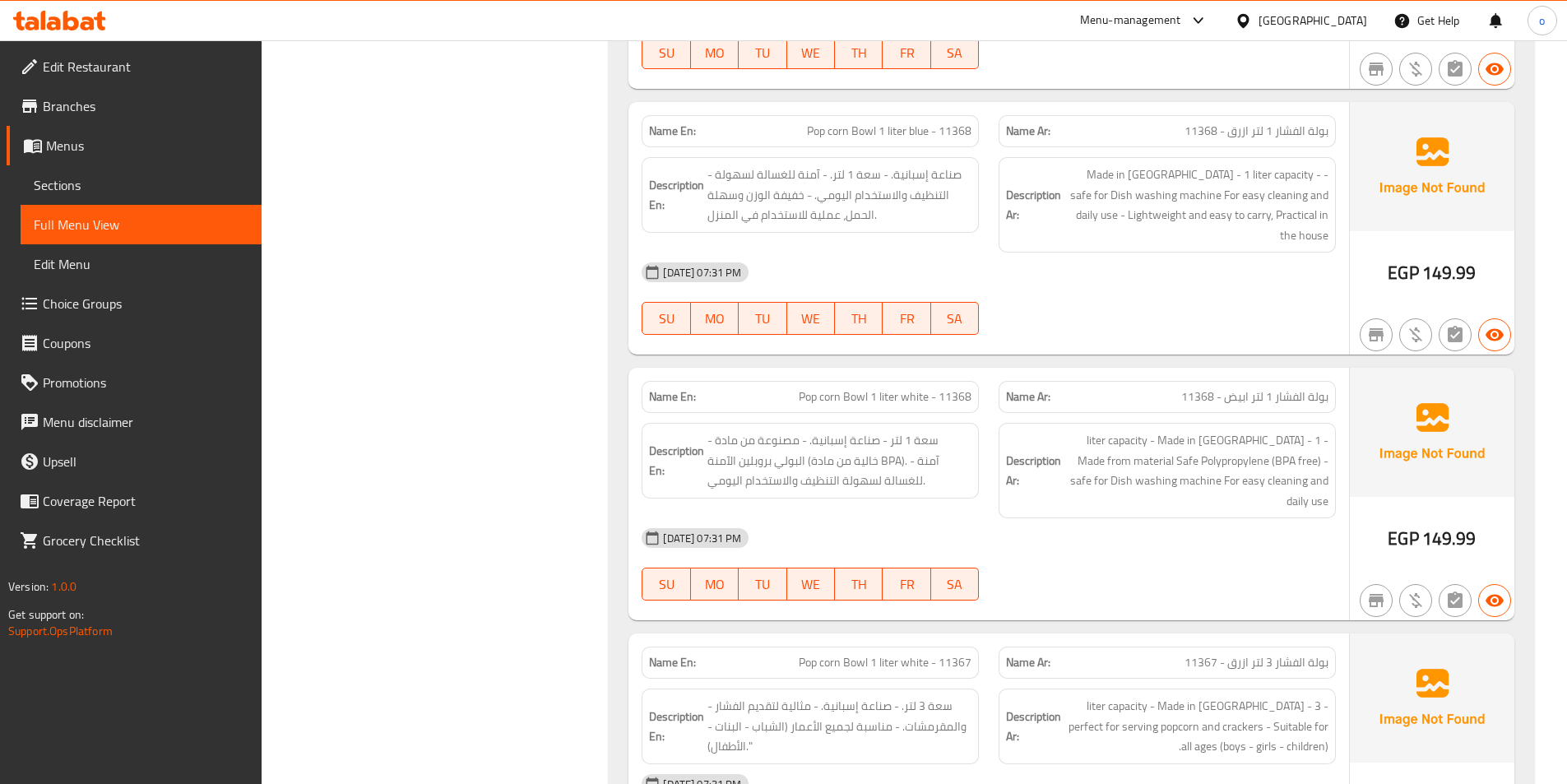
scroll to position [8999, 0]
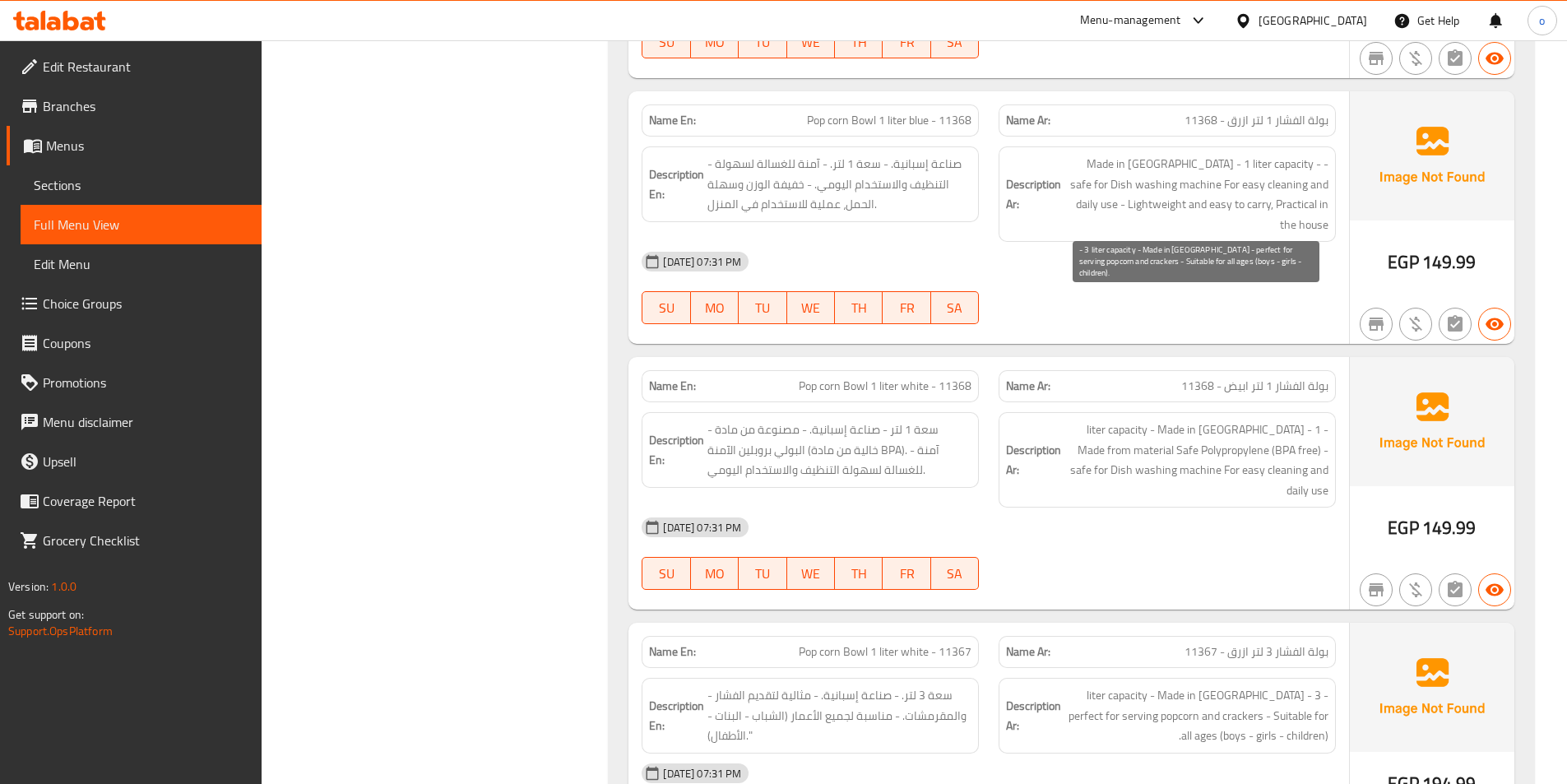
click at [1272, 685] on span "- 3 liter capacity - Made in [GEOGRAPHIC_DATA] - perfect for serving popcorn an…" at bounding box center [1196, 715] width 264 height 61
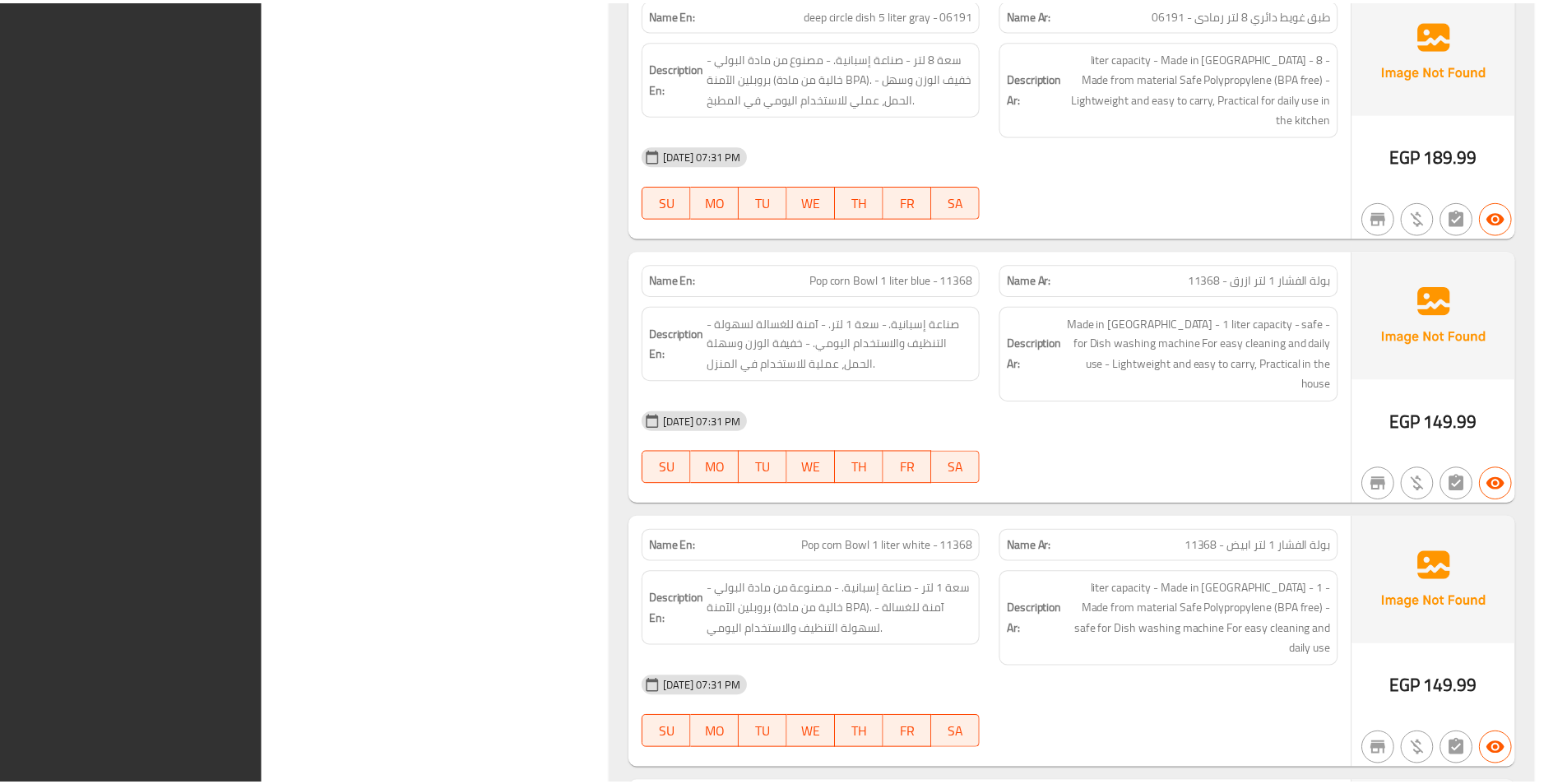
scroll to position [9001, 0]
